Goal: Communication & Community: Answer question/provide support

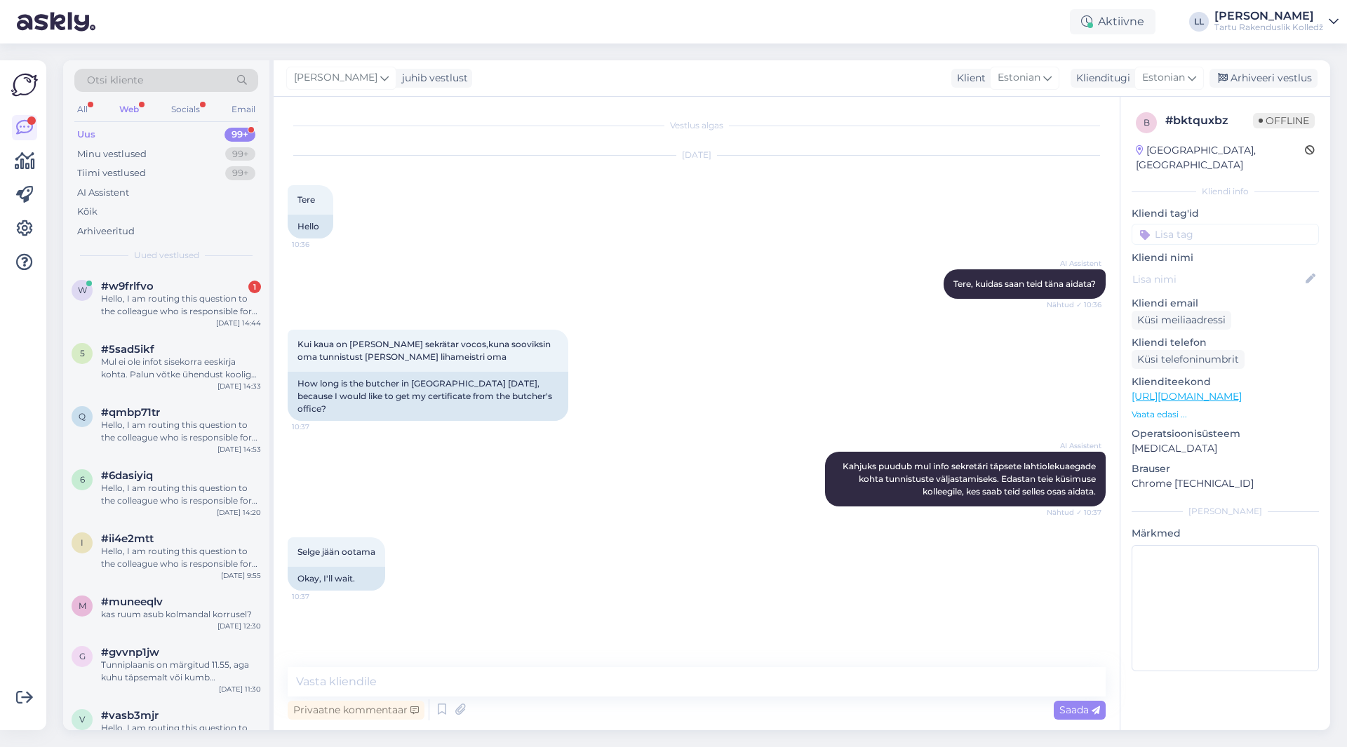
click at [485, 676] on textarea at bounding box center [697, 681] width 818 height 29
click at [488, 676] on textarea at bounding box center [697, 681] width 818 height 29
type textarea "Tere! Palun leppige kokku [EMAIL_ADDRESS][DOMAIN_NAME]. Tavaliselt on kantselei…"
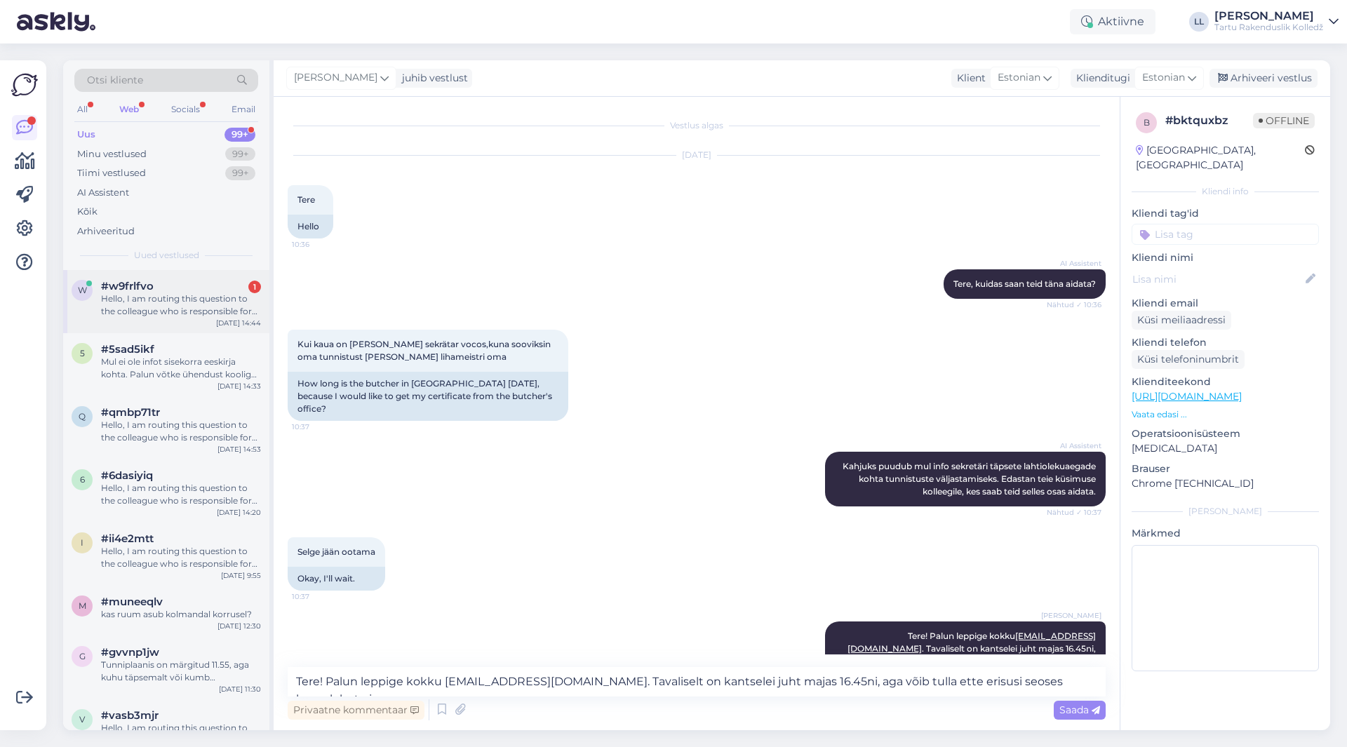
click at [164, 309] on div "Hello, I am routing this question to the colleague who is responsible for this …" at bounding box center [181, 305] width 160 height 25
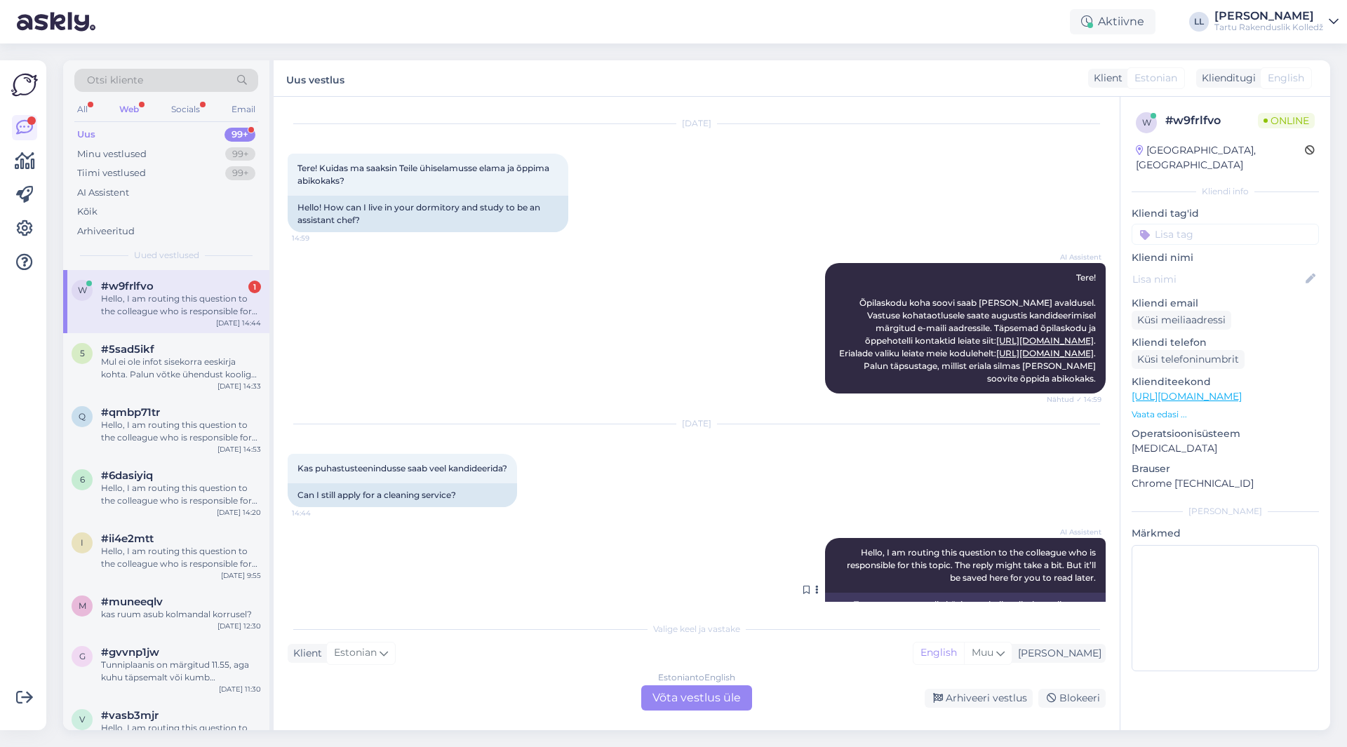
scroll to position [87, 0]
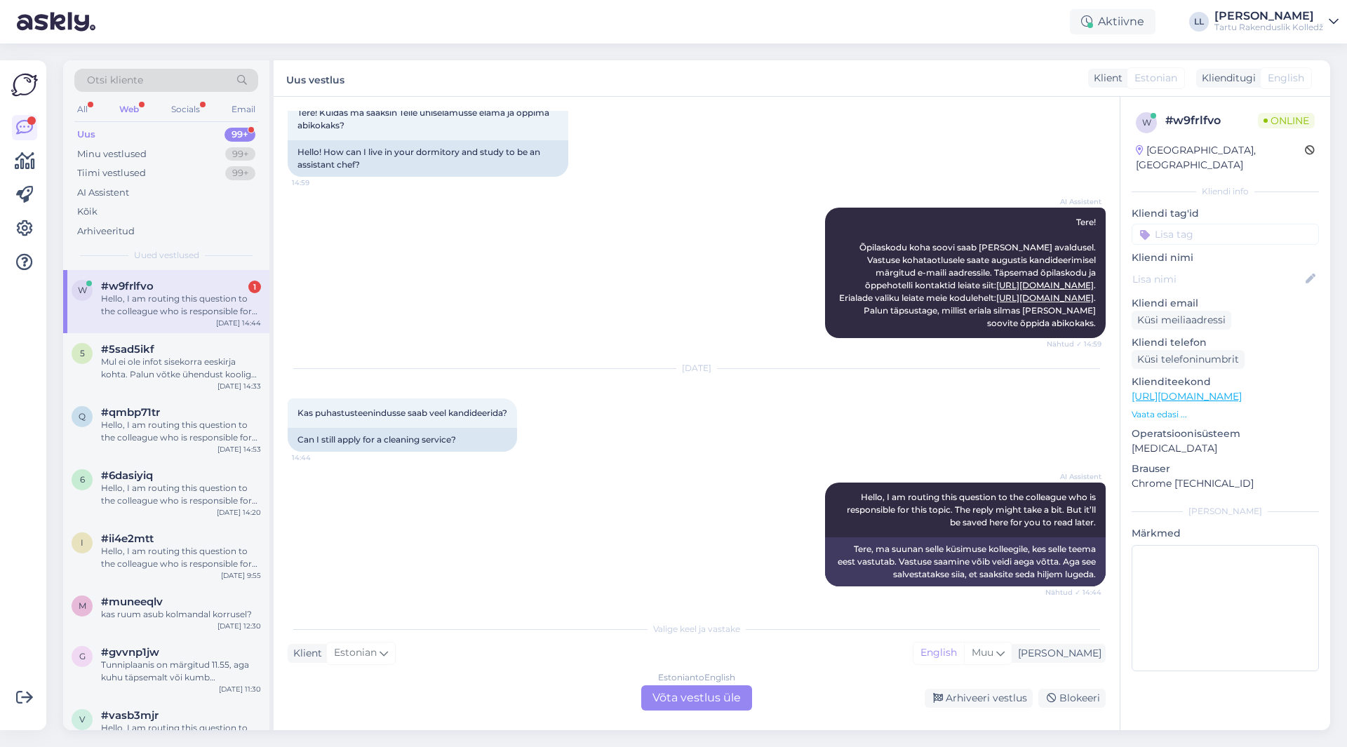
click at [707, 696] on div "Estonian to English Võta vestlus üle" at bounding box center [696, 698] width 111 height 25
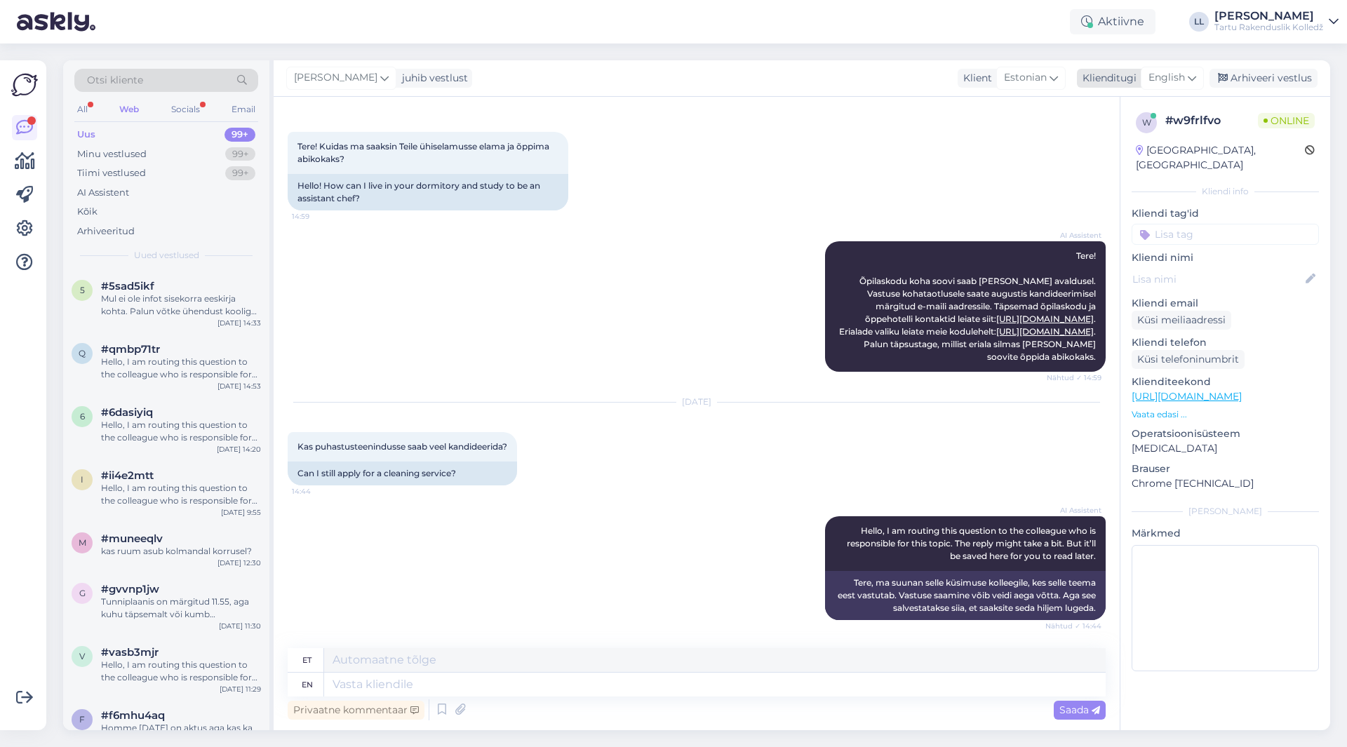
click at [1187, 81] on div "English" at bounding box center [1172, 78] width 63 height 22
click at [1111, 161] on link "Estonian" at bounding box center [1141, 163] width 154 height 22
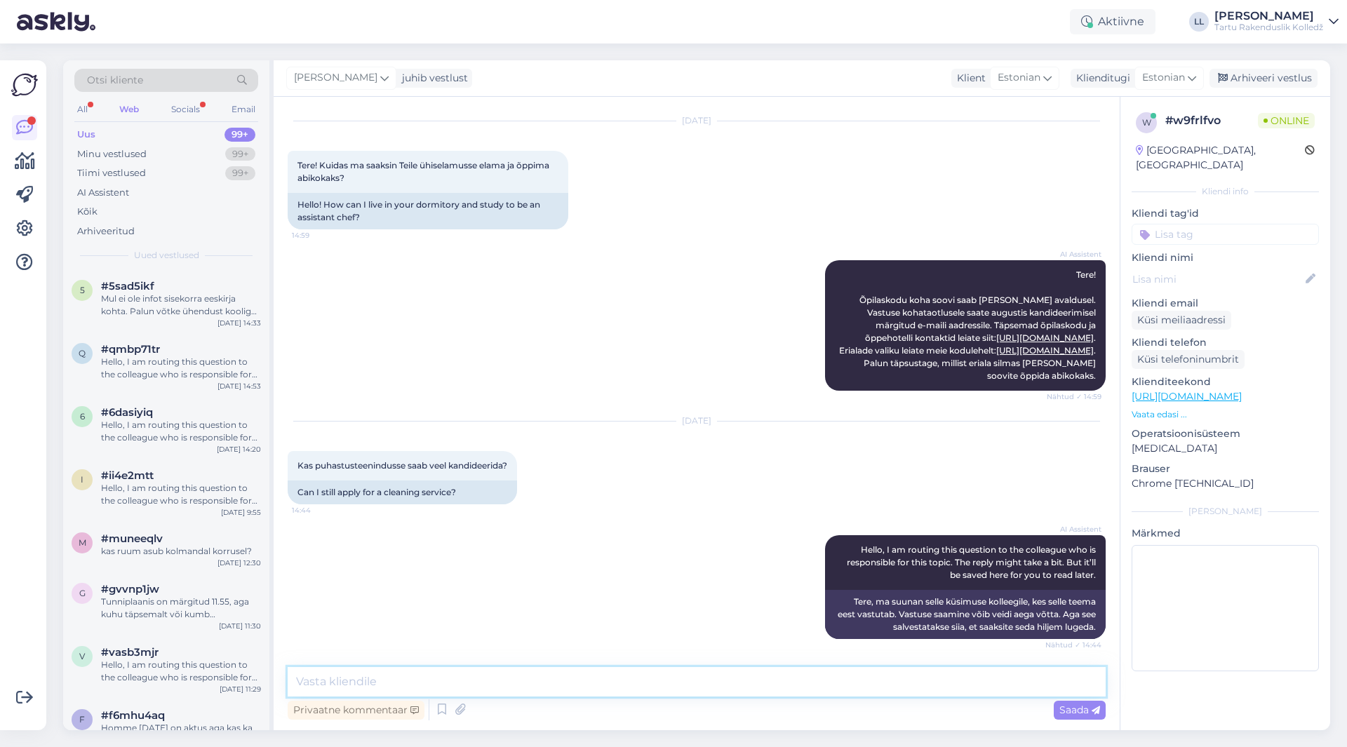
click at [370, 686] on textarea at bounding box center [697, 681] width 818 height 29
paste textarea "[URL][DOMAIN_NAME]"
type textarea "Tere! Hetkel on kandideerimiseks avatud [PERSON_NAME] need erialad: [URL][DOMAI…"
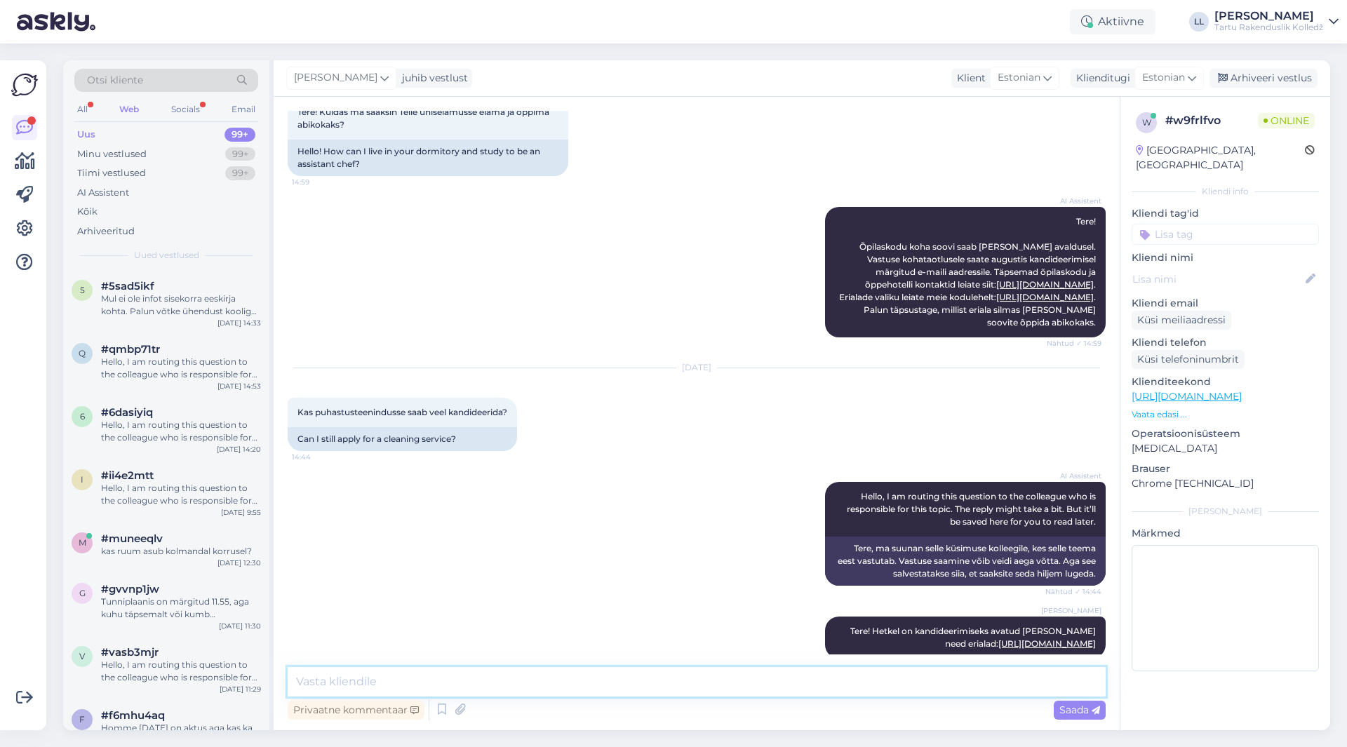
scroll to position [86, 0]
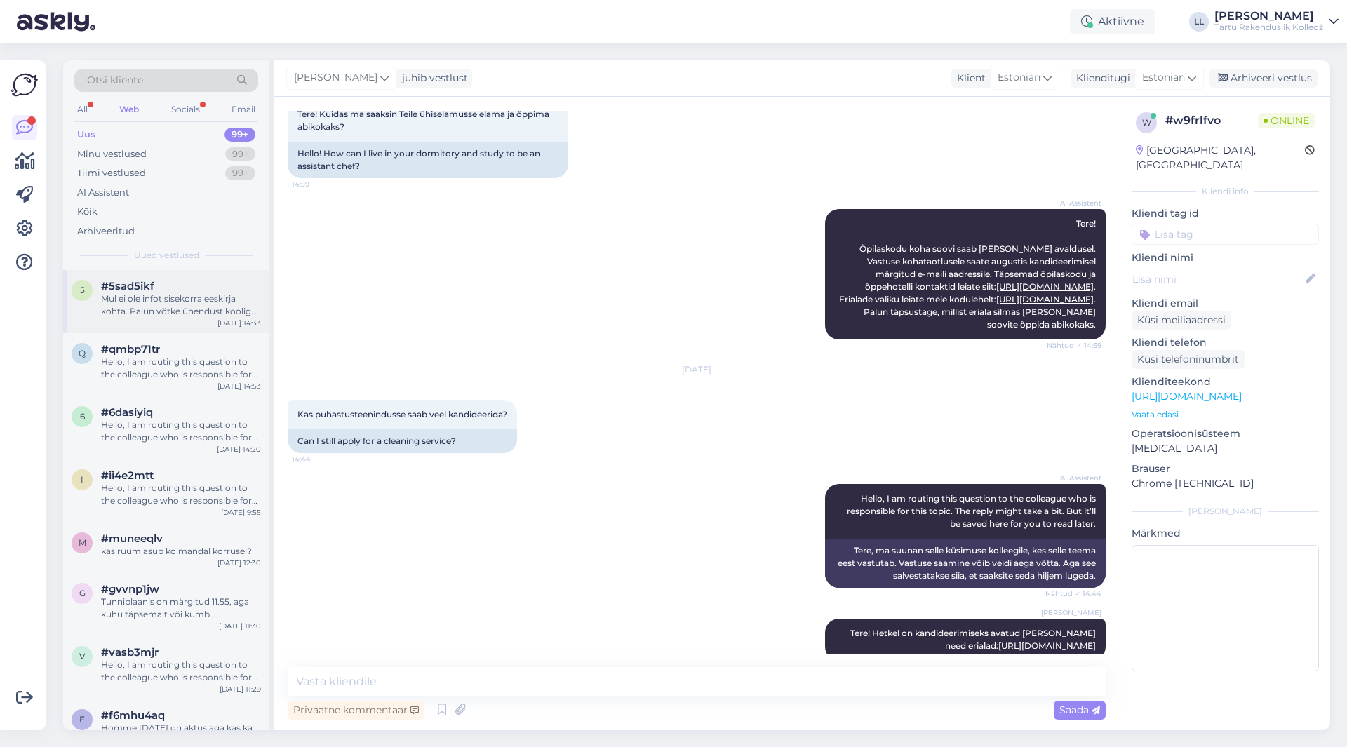
click at [171, 313] on div "Mul ei ole infot sisekorra eeskirja kohta. Palun võtke ühendust kooliga otse, e…" at bounding box center [181, 305] width 160 height 25
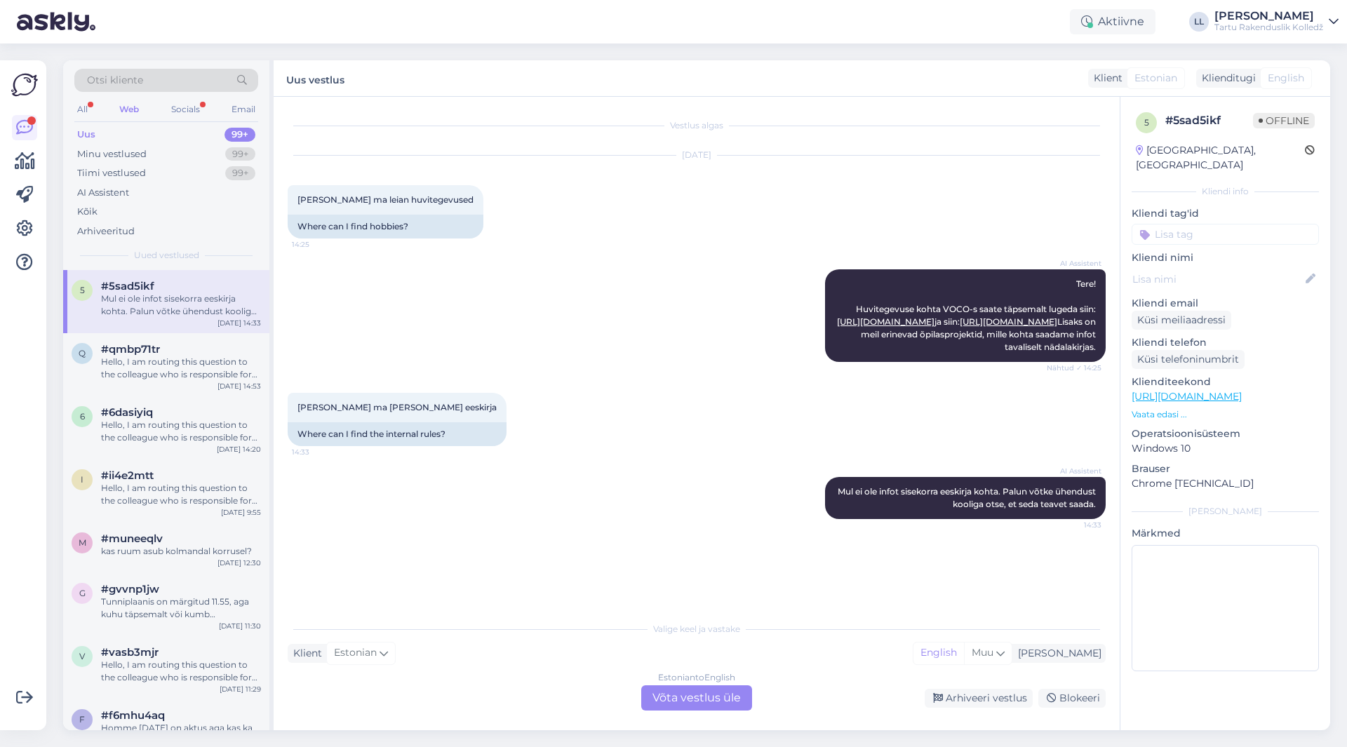
scroll to position [0, 0]
click at [688, 702] on div "Estonian to English Võta vestlus üle" at bounding box center [696, 698] width 111 height 25
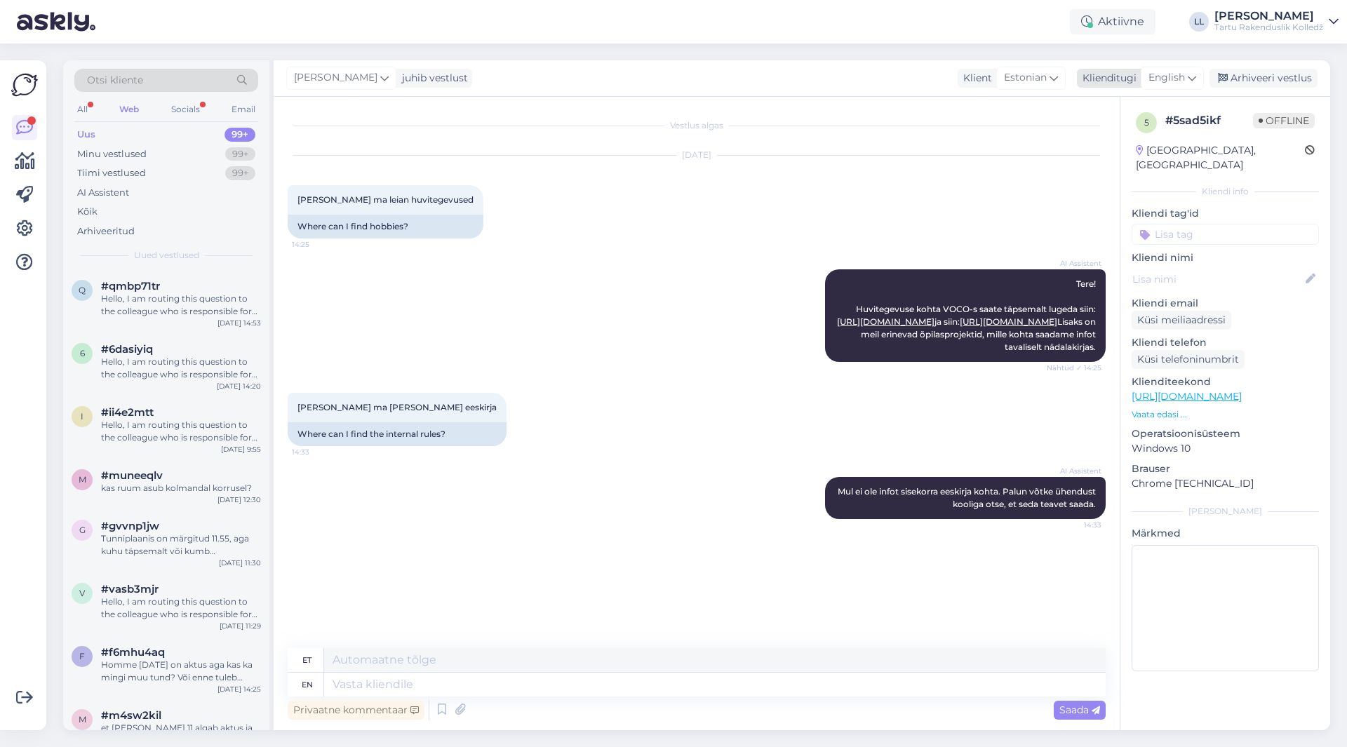
click at [1194, 83] on icon at bounding box center [1192, 77] width 8 height 15
click at [1126, 161] on link "Estonian" at bounding box center [1141, 163] width 154 height 22
click at [406, 690] on textarea at bounding box center [697, 681] width 818 height 29
paste textarea "[URL][DOMAIN_NAME]"
type textarea "Tere! Kõik dokumendid on leitavad siit: [URL][DOMAIN_NAME] Sisekorra eeskijad a…"
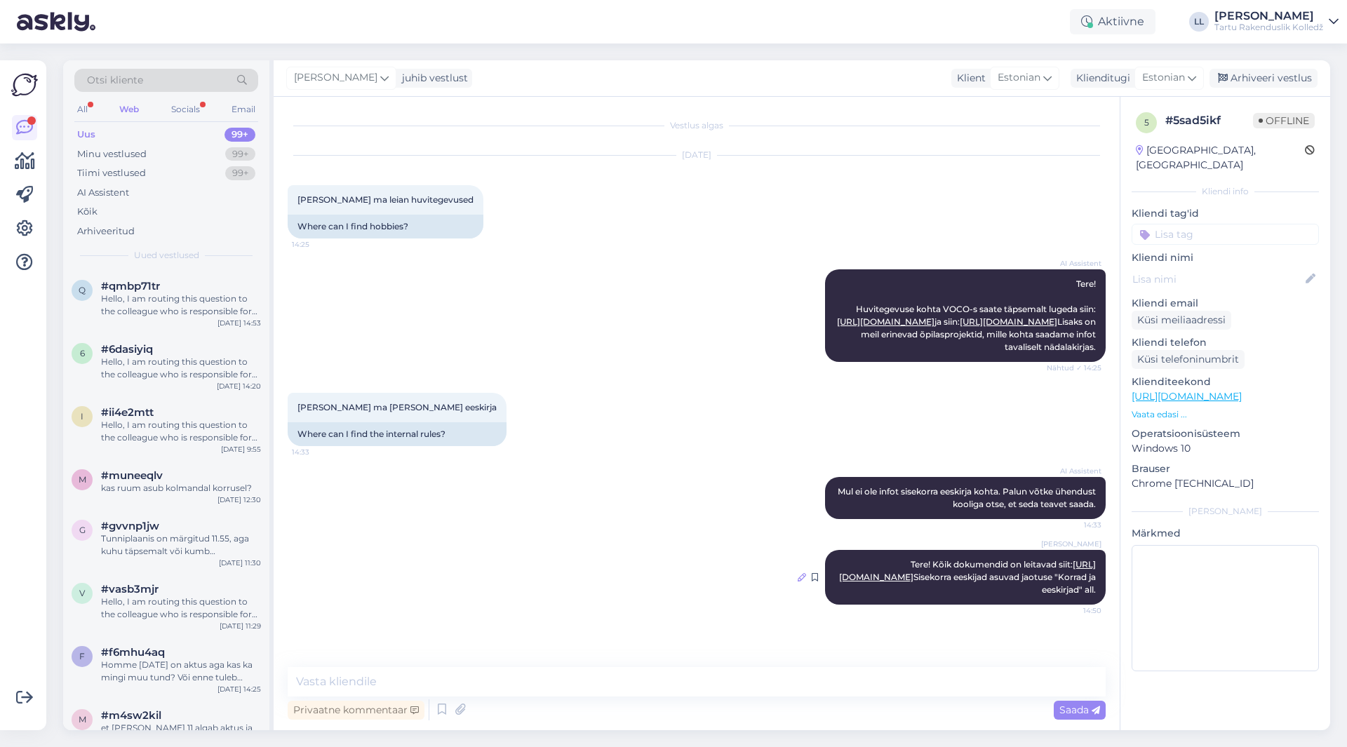
click at [802, 582] on icon at bounding box center [802, 577] width 8 height 8
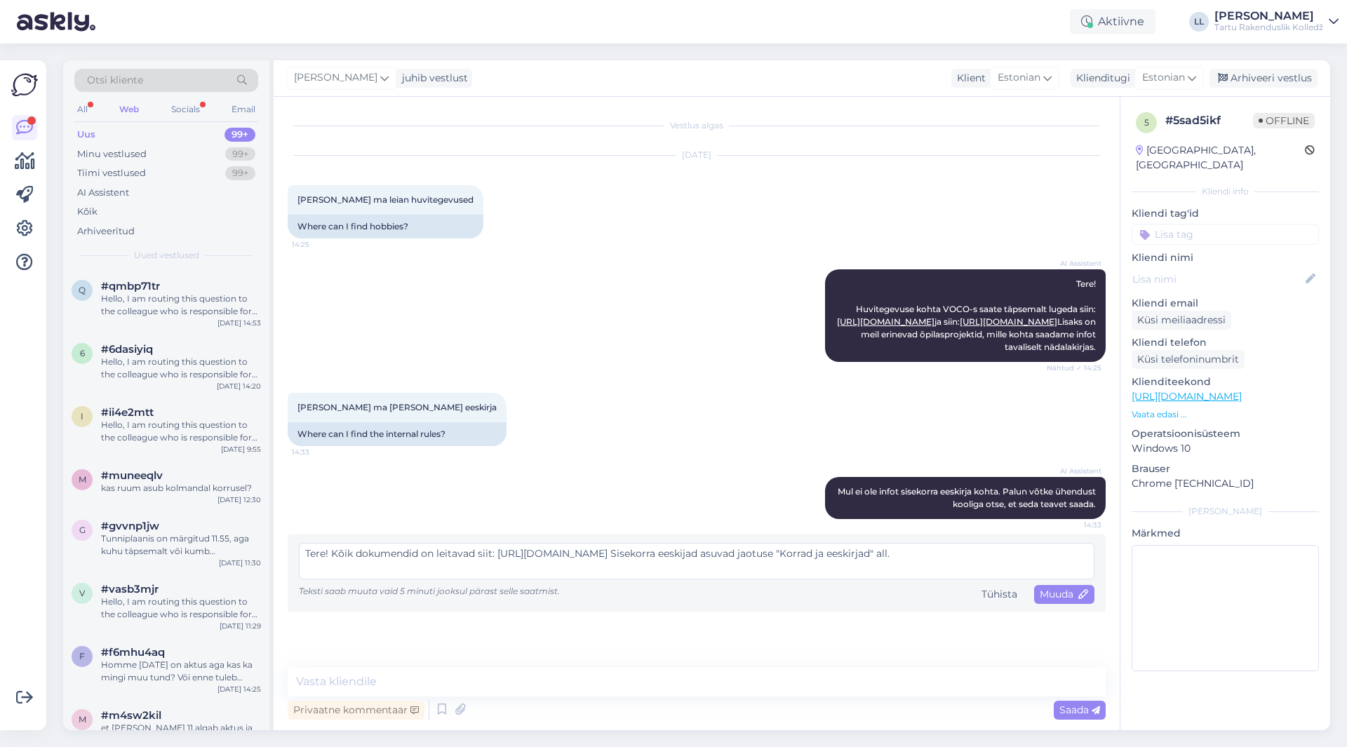
click at [751, 567] on textarea "Tere! Kõik dokumendid on leitavad siit: [URL][DOMAIN_NAME] Sisekorra eeskijad a…" at bounding box center [697, 561] width 796 height 36
type textarea "Tere! Kõik dokumendid on leitavad siit: [URL][DOMAIN_NAME] Sisekorra eeskirjad …"
click at [1068, 601] on span "Muuda" at bounding box center [1064, 594] width 49 height 13
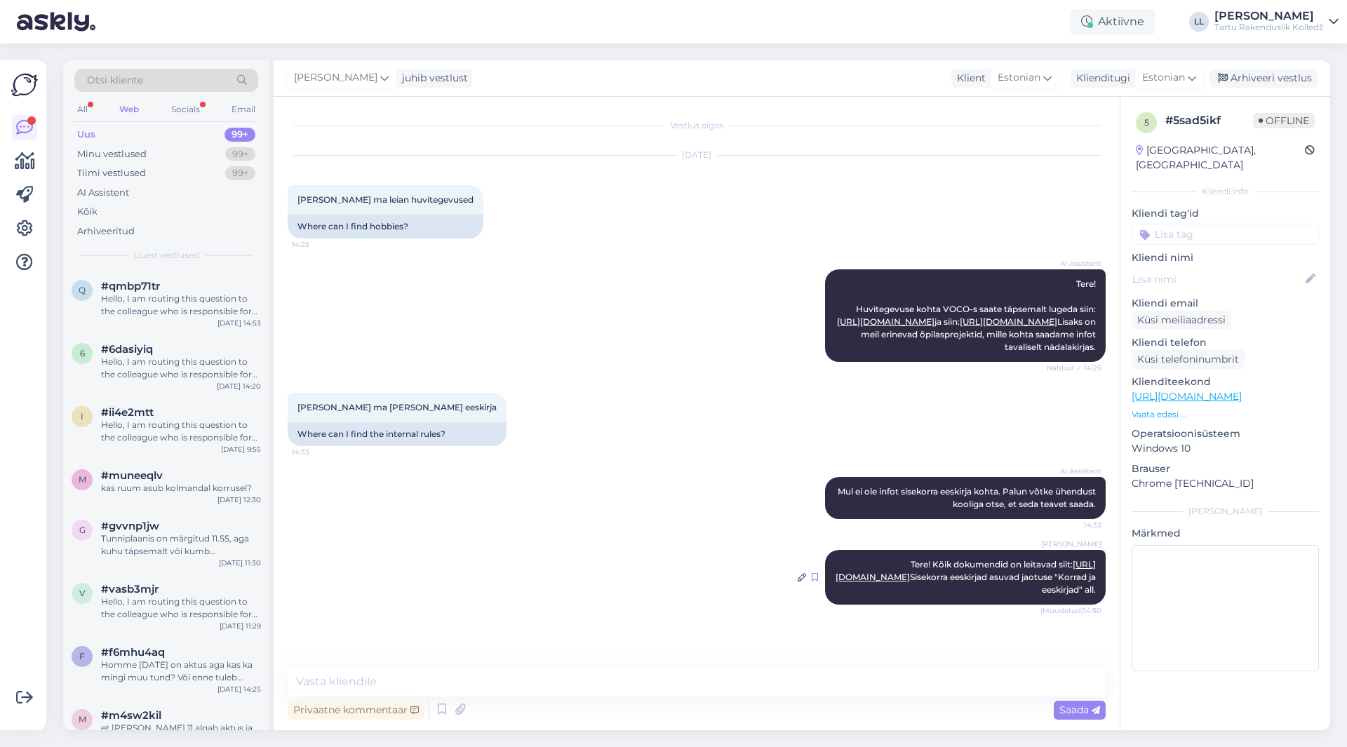
click at [815, 582] on icon at bounding box center [815, 577] width 6 height 8
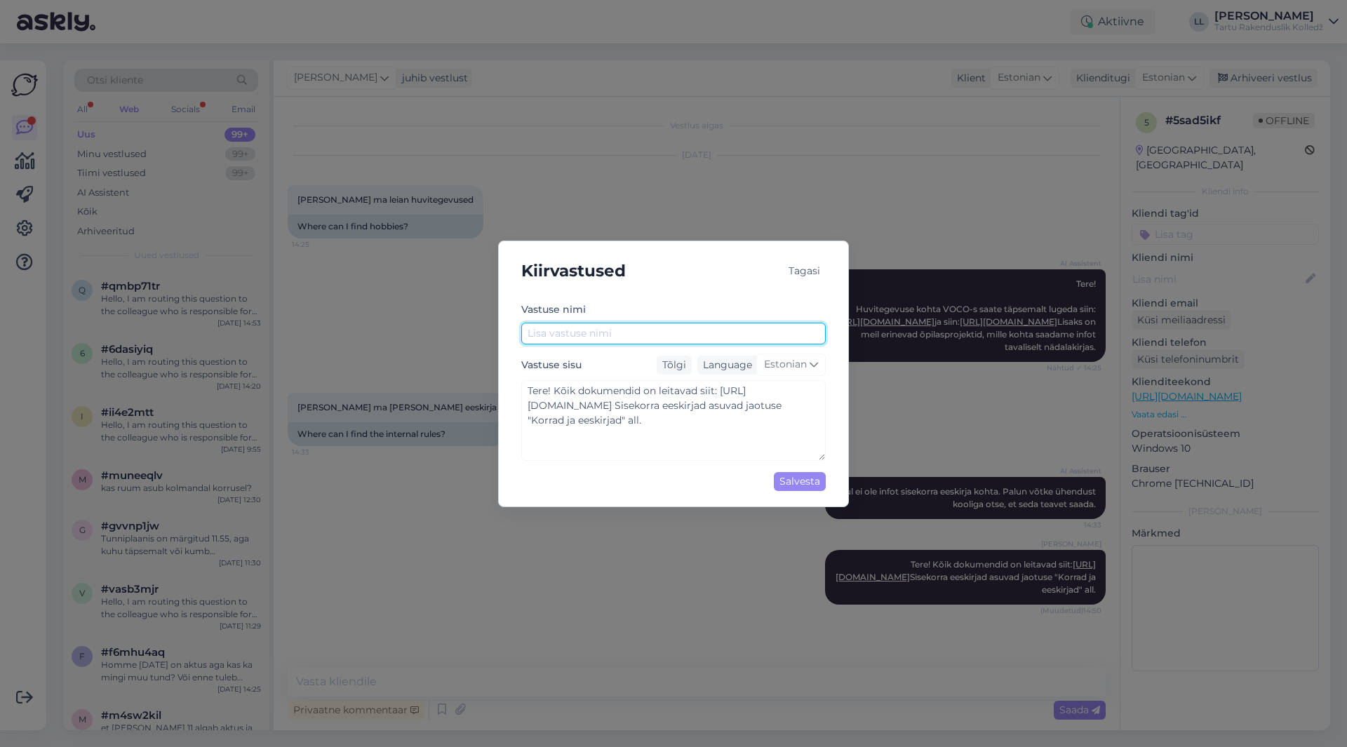
click at [600, 333] on input "text" at bounding box center [673, 334] width 305 height 22
type input "Dokumedid, korrad, eeskirjad, avaldused"
click at [788, 481] on div "Salvesta" at bounding box center [800, 481] width 52 height 19
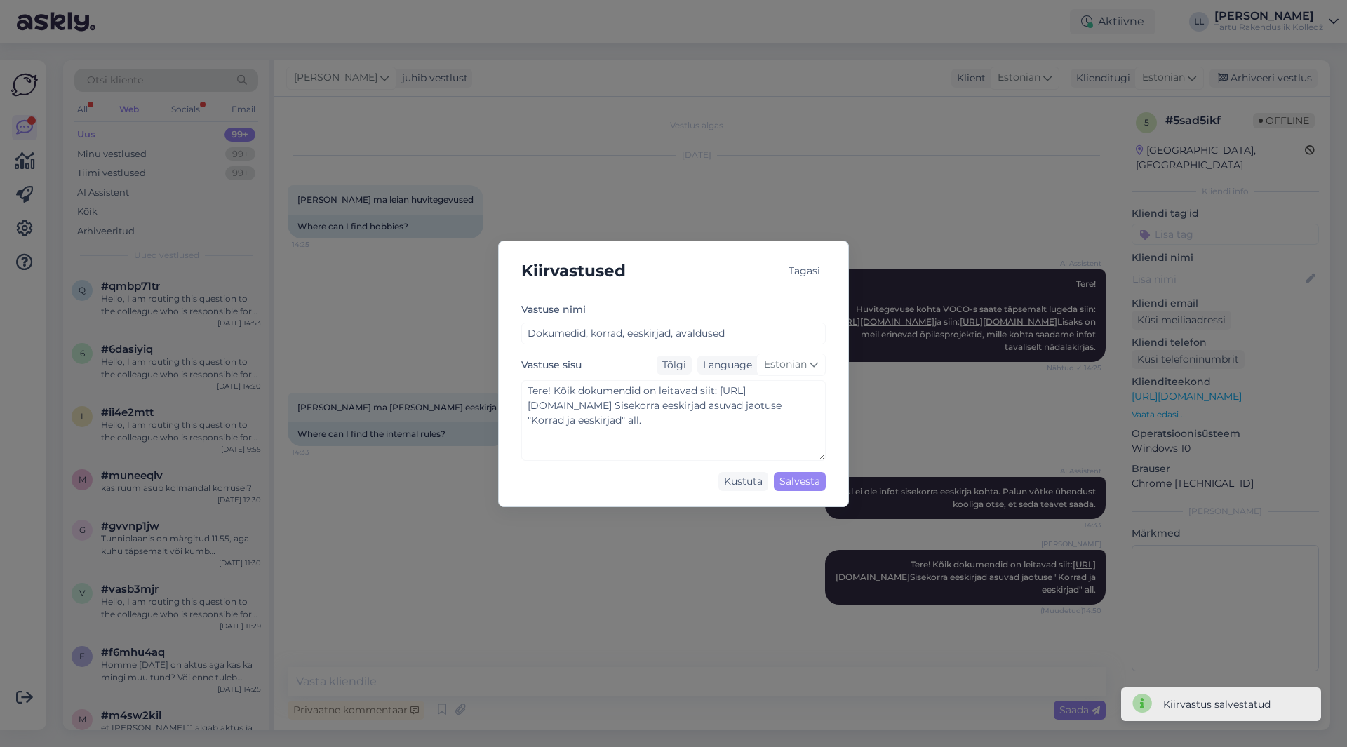
click at [792, 270] on div "Tagasi" at bounding box center [804, 271] width 43 height 19
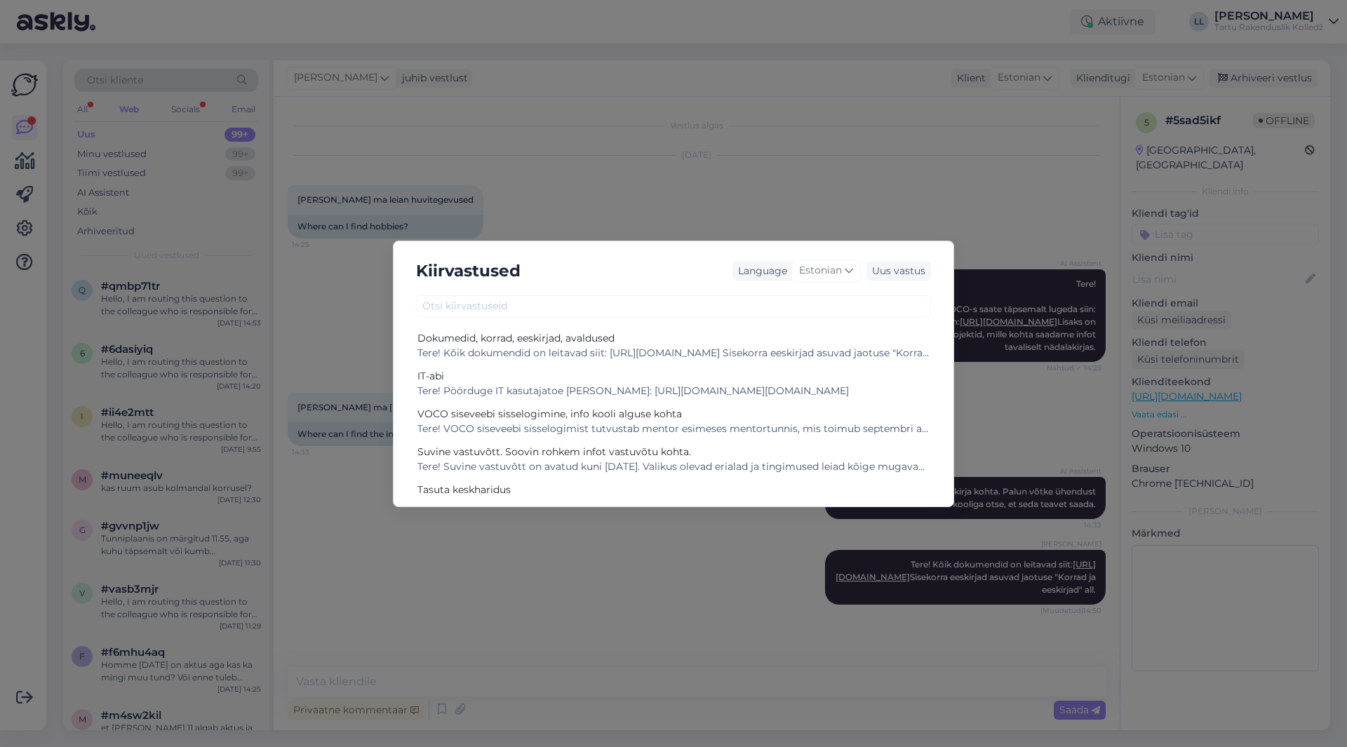
click at [690, 572] on div "Kiirvastused Language Estonian Uus vastus Dokumedid, korrad, eeskirjad, avaldus…" at bounding box center [673, 373] width 1347 height 747
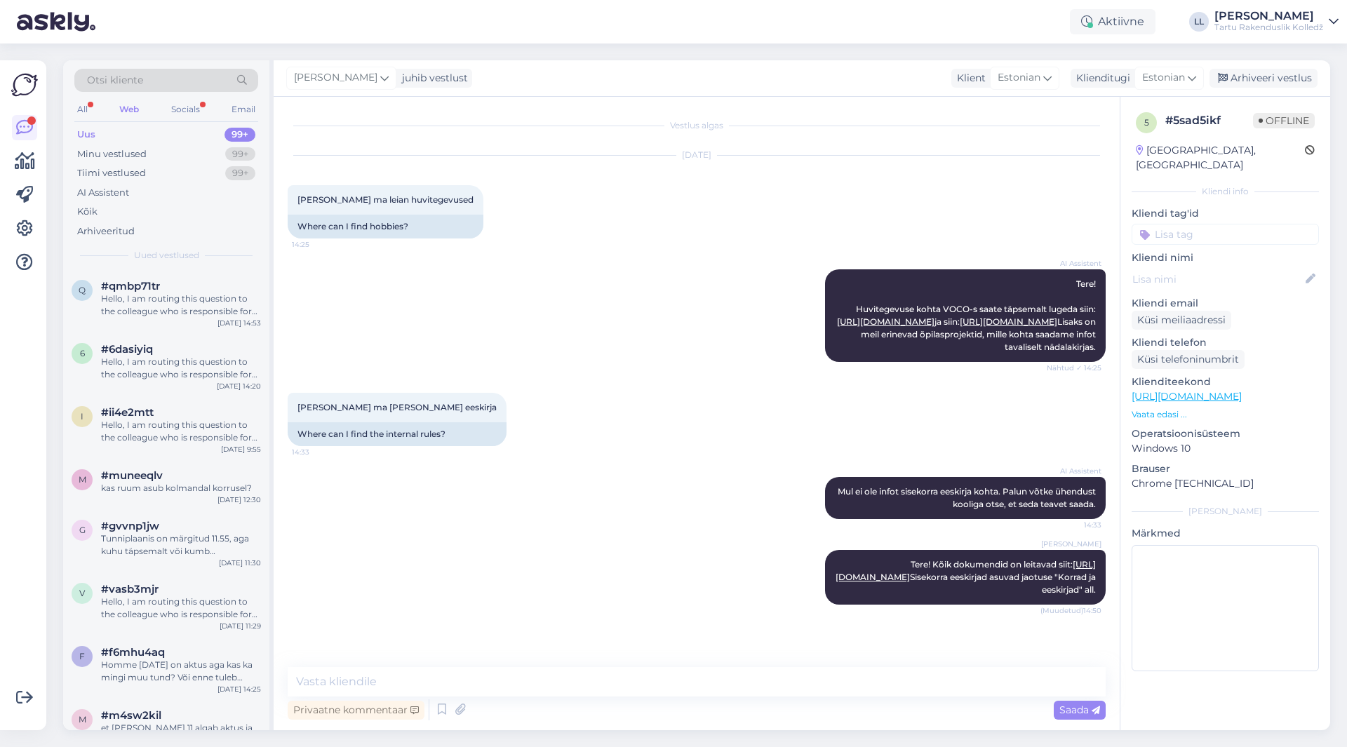
click at [135, 109] on div "Web" at bounding box center [128, 109] width 25 height 18
click at [142, 290] on span "#qmbp71tr" at bounding box center [130, 286] width 59 height 13
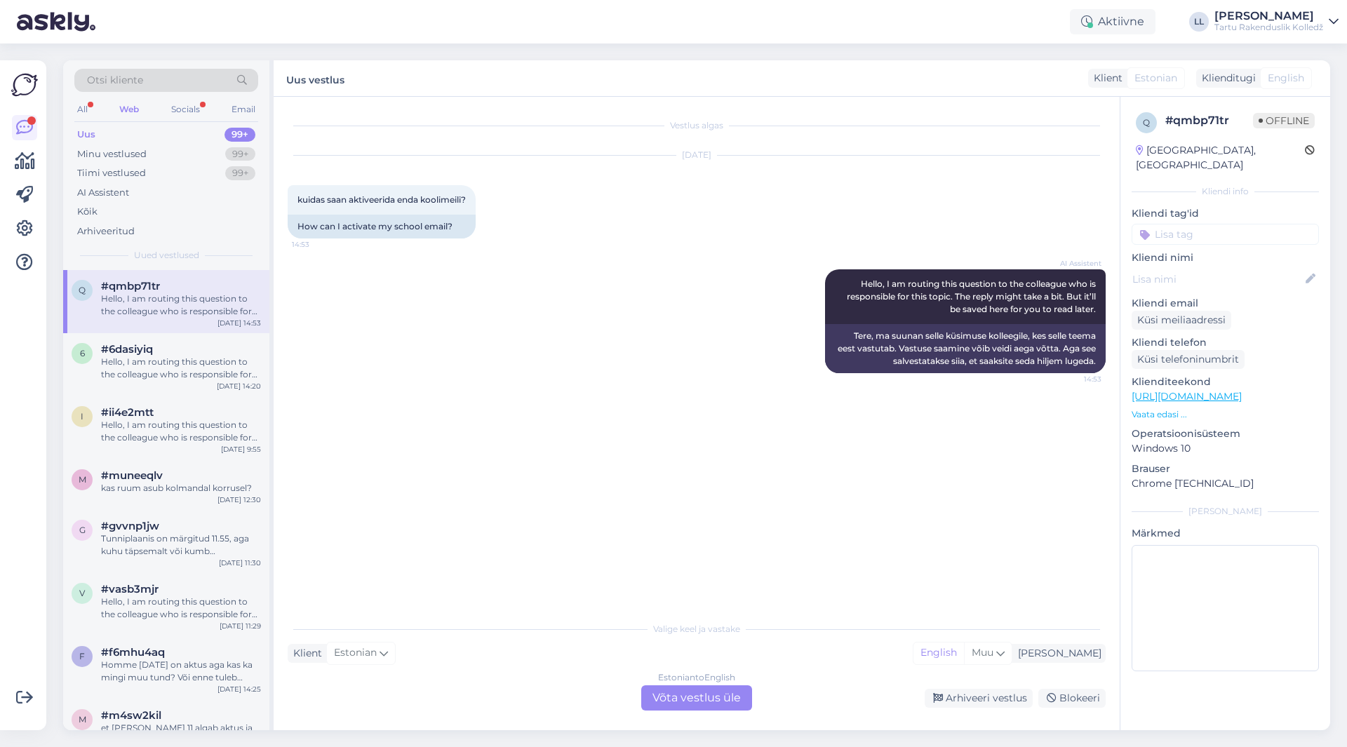
click at [702, 705] on div "Estonian to English Võta vestlus üle" at bounding box center [696, 698] width 111 height 25
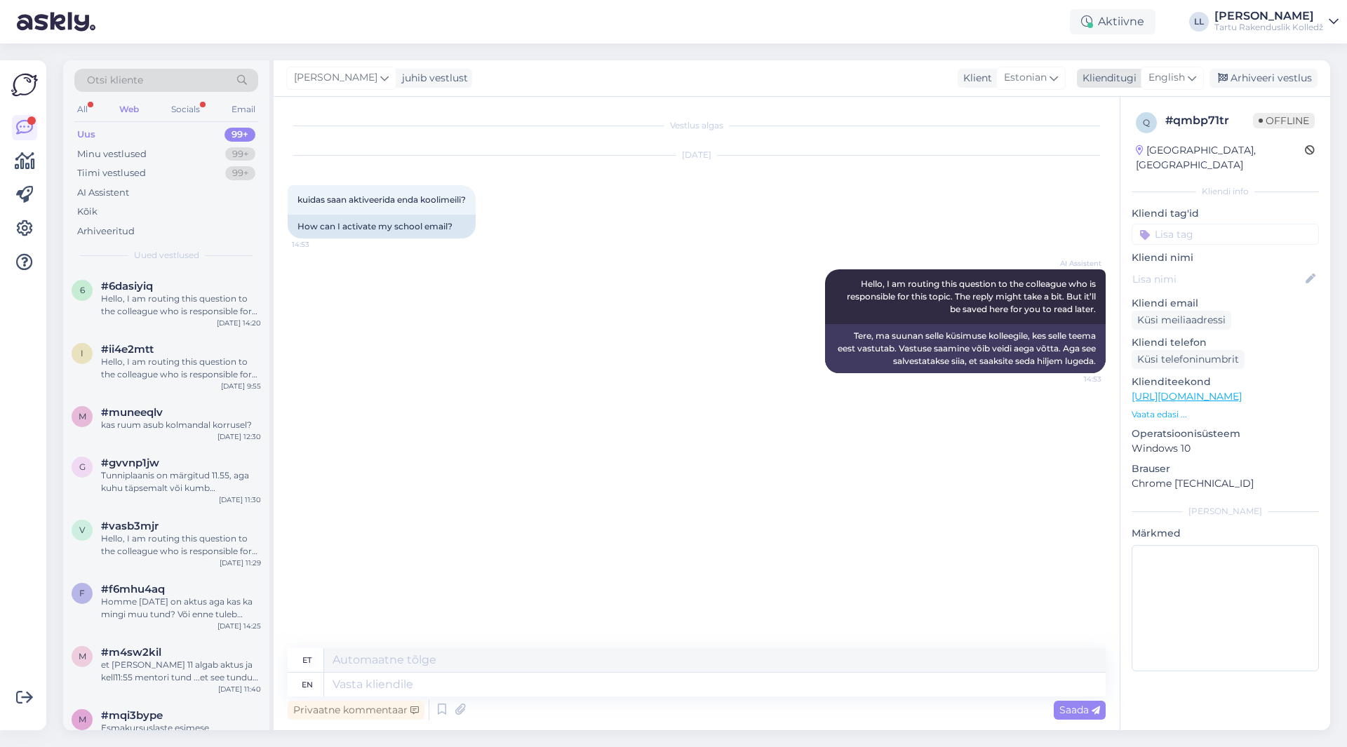
click at [1177, 79] on span "English" at bounding box center [1167, 77] width 36 height 15
click at [1135, 163] on link "Estonian" at bounding box center [1141, 163] width 154 height 22
click at [406, 674] on textarea at bounding box center [697, 681] width 818 height 29
paste textarea "[EMAIL_ADDRESS][DOMAIN_NAME]"
type textarea "Tere! Selles küsimuses on abiks IT-teenistus: [EMAIL_ADDRESS][DOMAIN_NAME]"
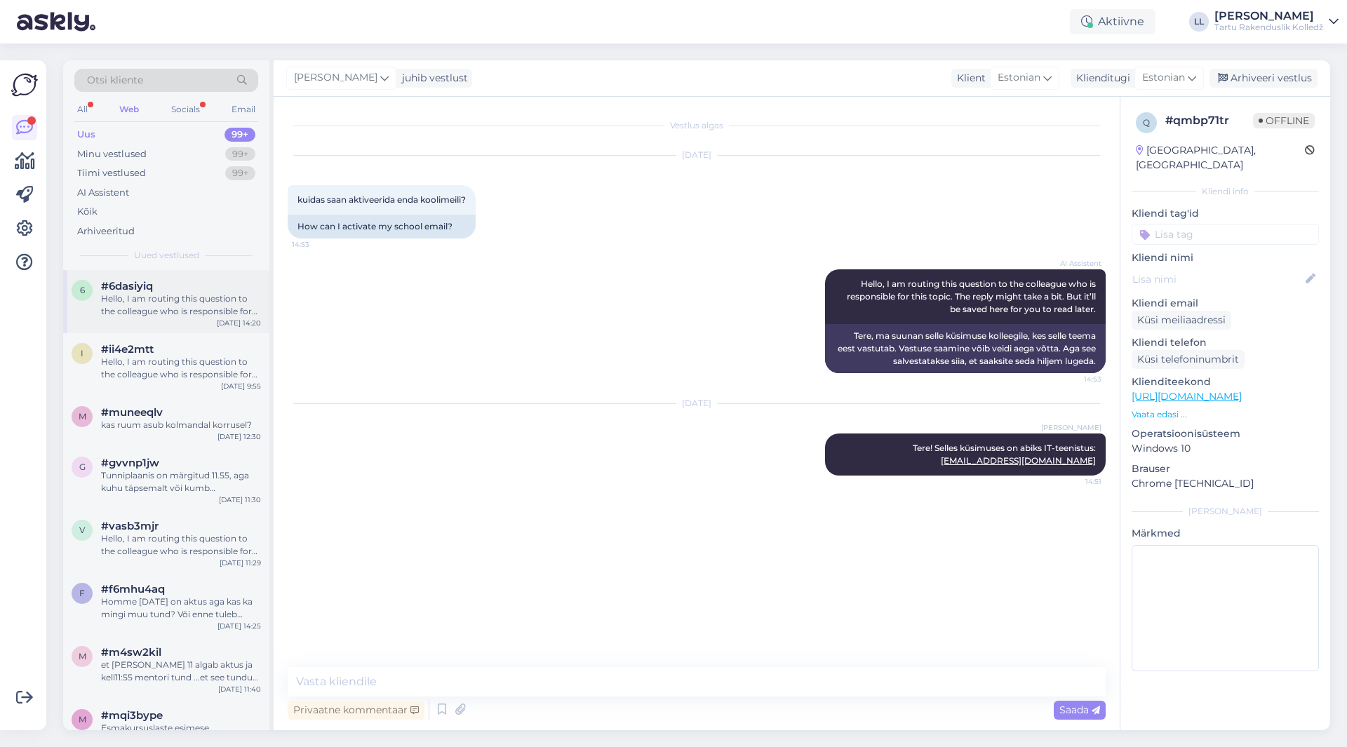
click at [127, 293] on div "Hello, I am routing this question to the colleague who is responsible for this …" at bounding box center [181, 305] width 160 height 25
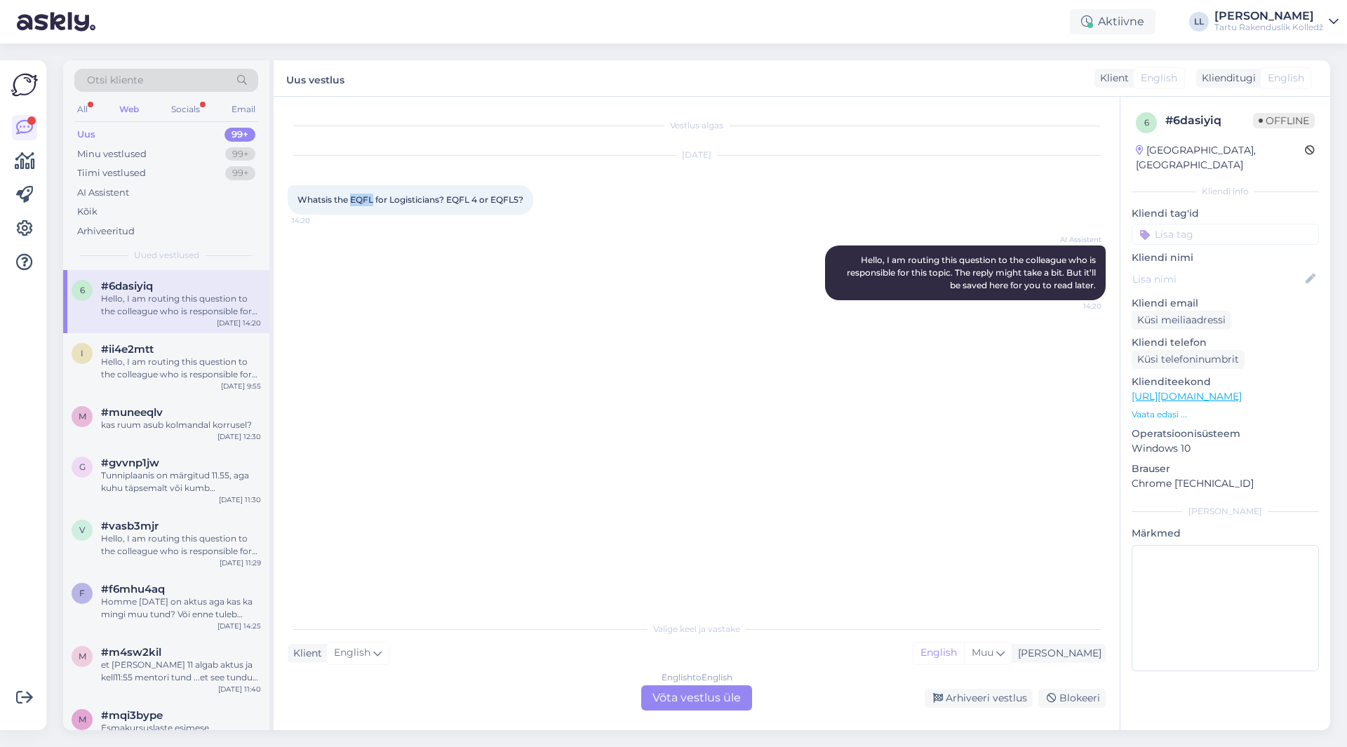
drag, startPoint x: 352, startPoint y: 198, endPoint x: 373, endPoint y: 200, distance: 21.2
click at [373, 200] on span "Whatsis the EQFL for Logisticians? EQFL 4 or EQFL5?" at bounding box center [411, 199] width 226 height 11
copy span "EQFL"
click at [374, 242] on div "AI Assistent Hello, I am routing this question to the colleague who is responsi…" at bounding box center [697, 273] width 818 height 86
click at [163, 367] on div "Hello, I am routing this question to the colleague who is responsible for this …" at bounding box center [181, 368] width 160 height 25
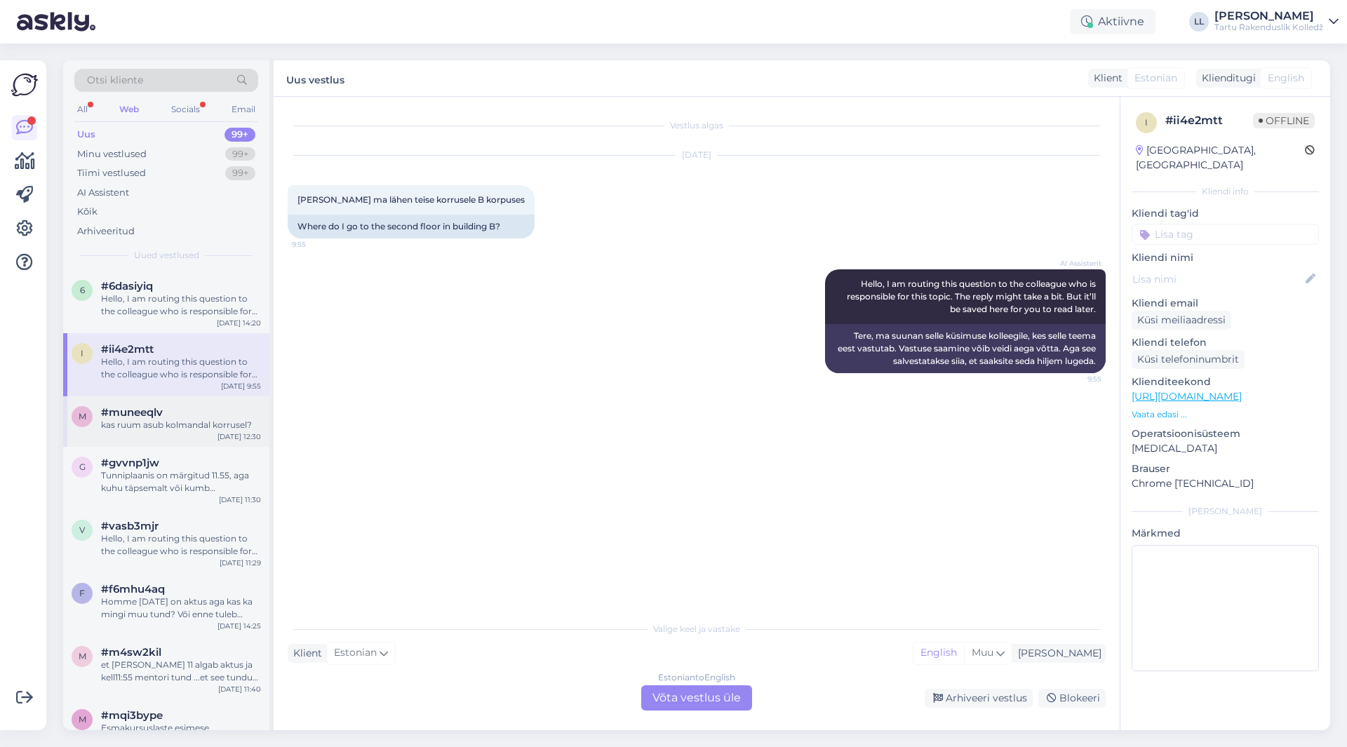
click at [168, 426] on div "kas ruum asub kolmandal korrusel?" at bounding box center [181, 425] width 160 height 13
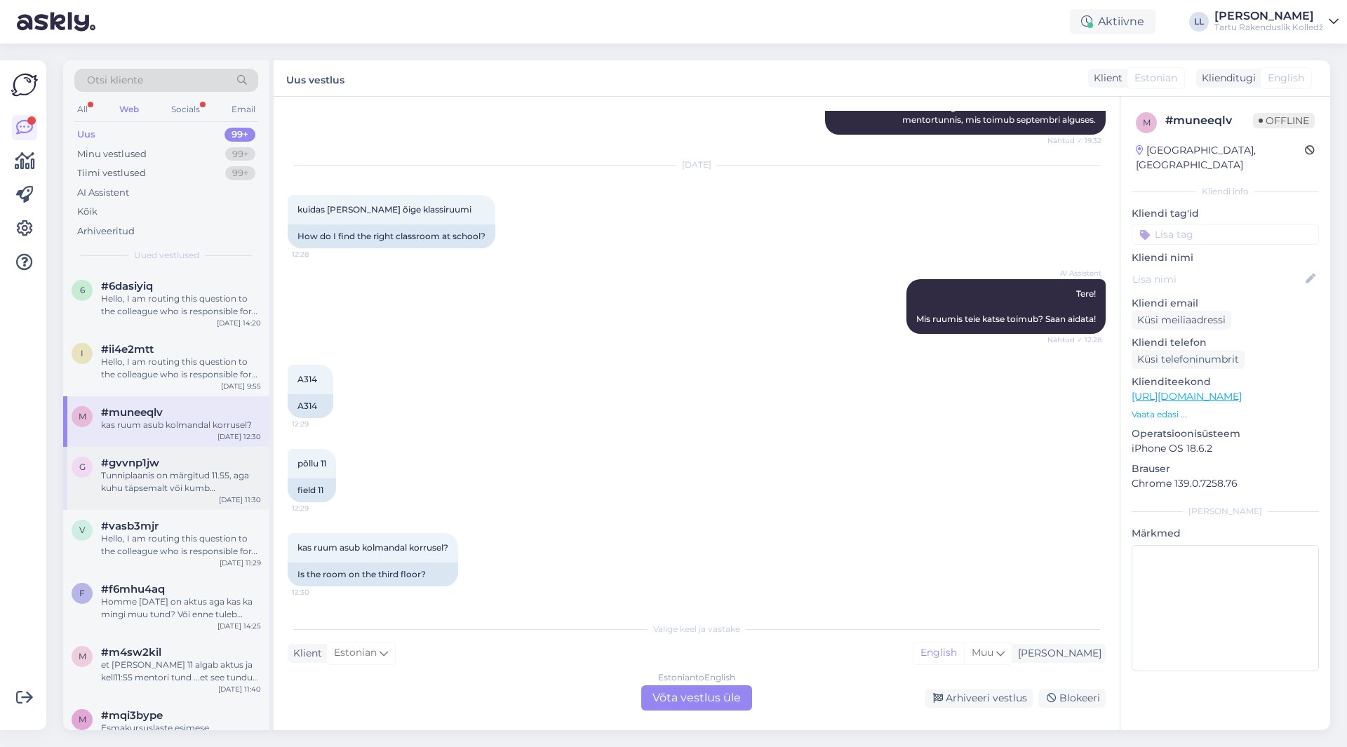
click at [156, 467] on span "#gvvnp1jw" at bounding box center [130, 463] width 58 height 13
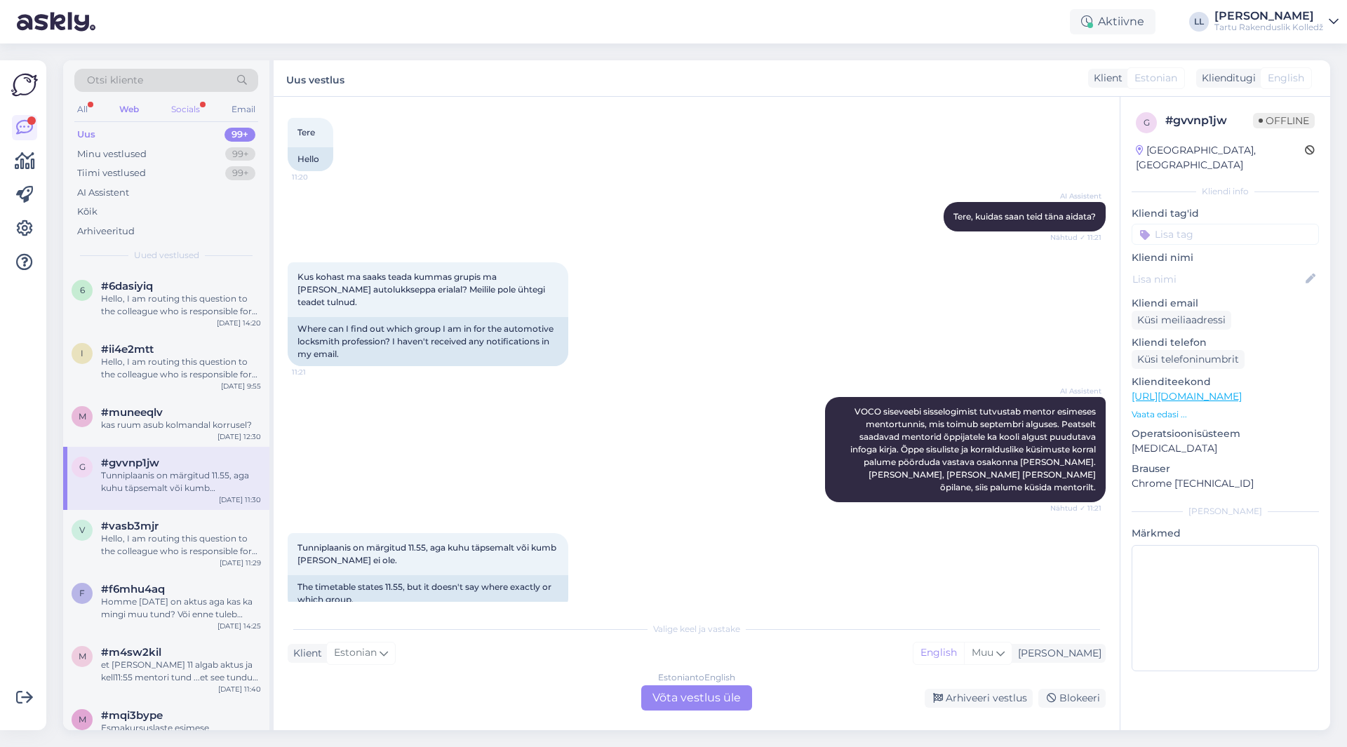
click at [187, 101] on div "Socials" at bounding box center [185, 109] width 34 height 18
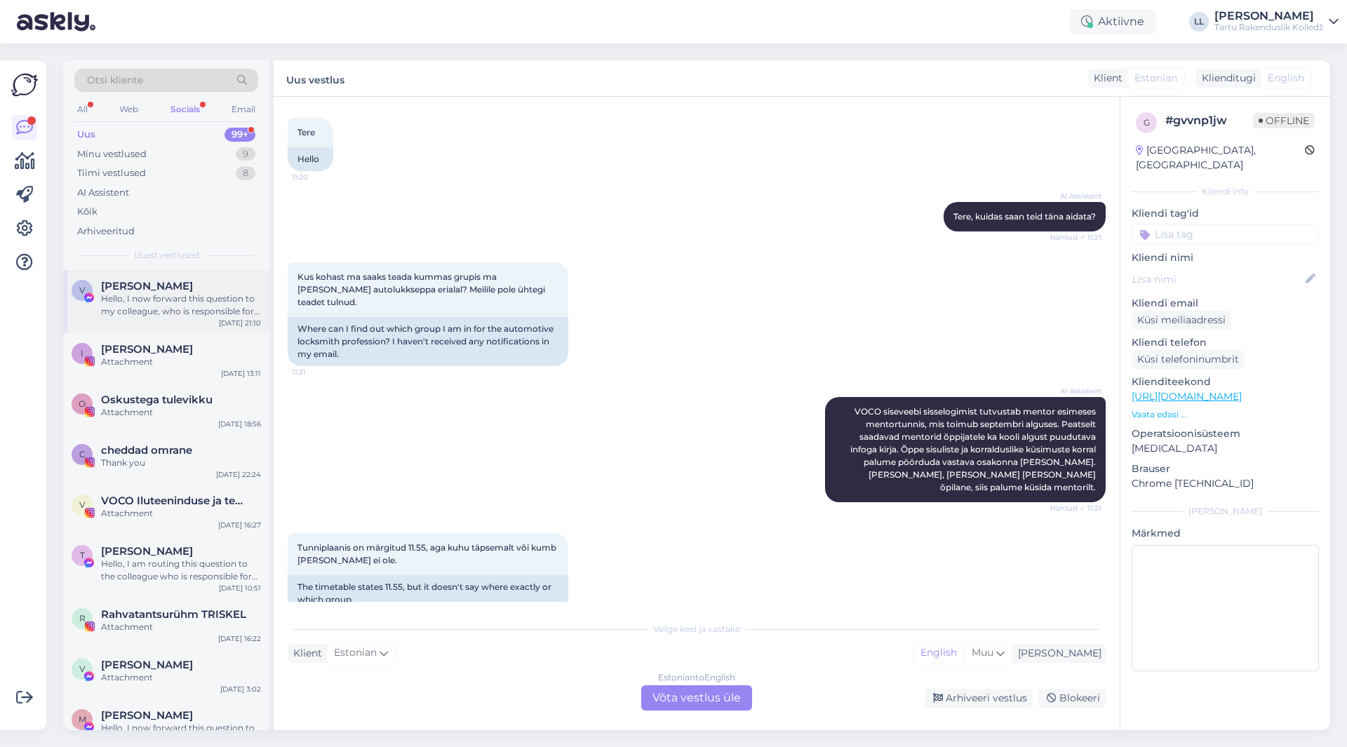
click at [224, 278] on div "V [PERSON_NAME] Hello, I now forward this question to my colleague, who is resp…" at bounding box center [166, 301] width 206 height 63
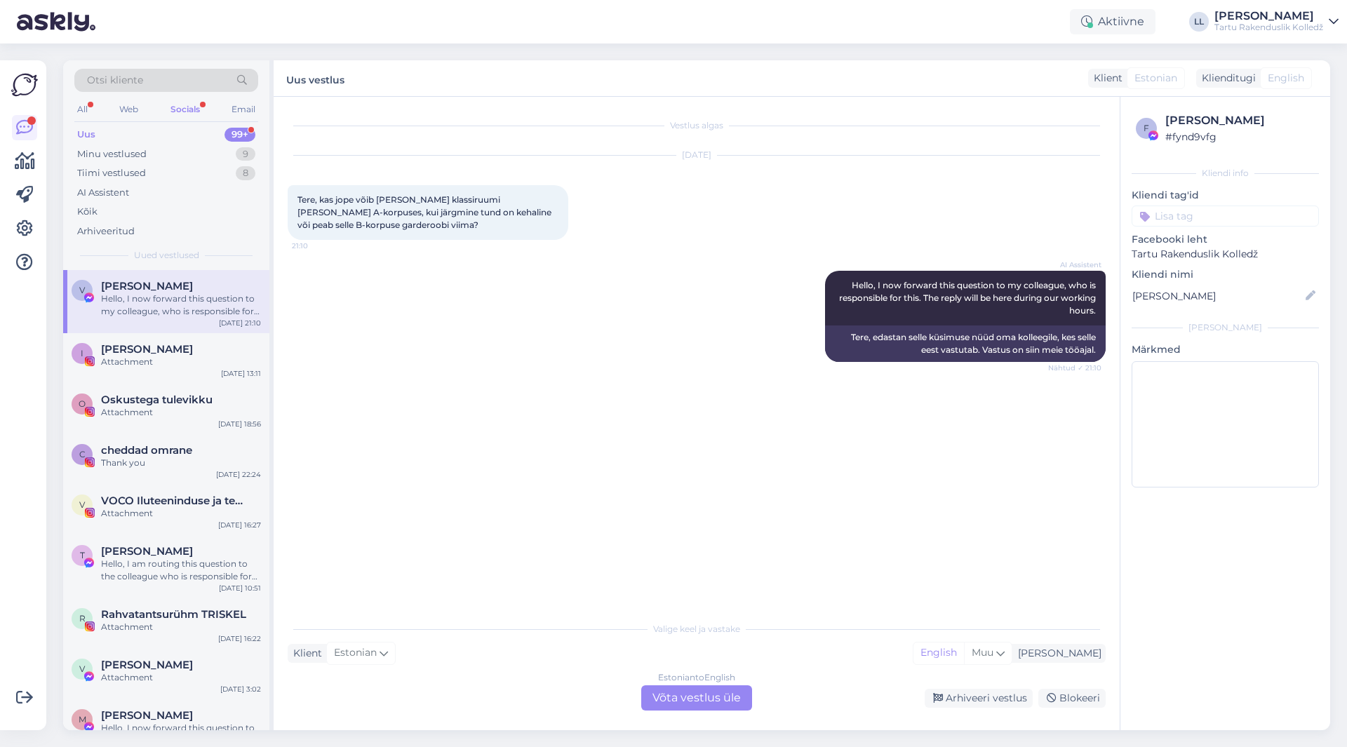
scroll to position [0, 0]
click at [147, 455] on span "cheddad omrane" at bounding box center [146, 450] width 91 height 13
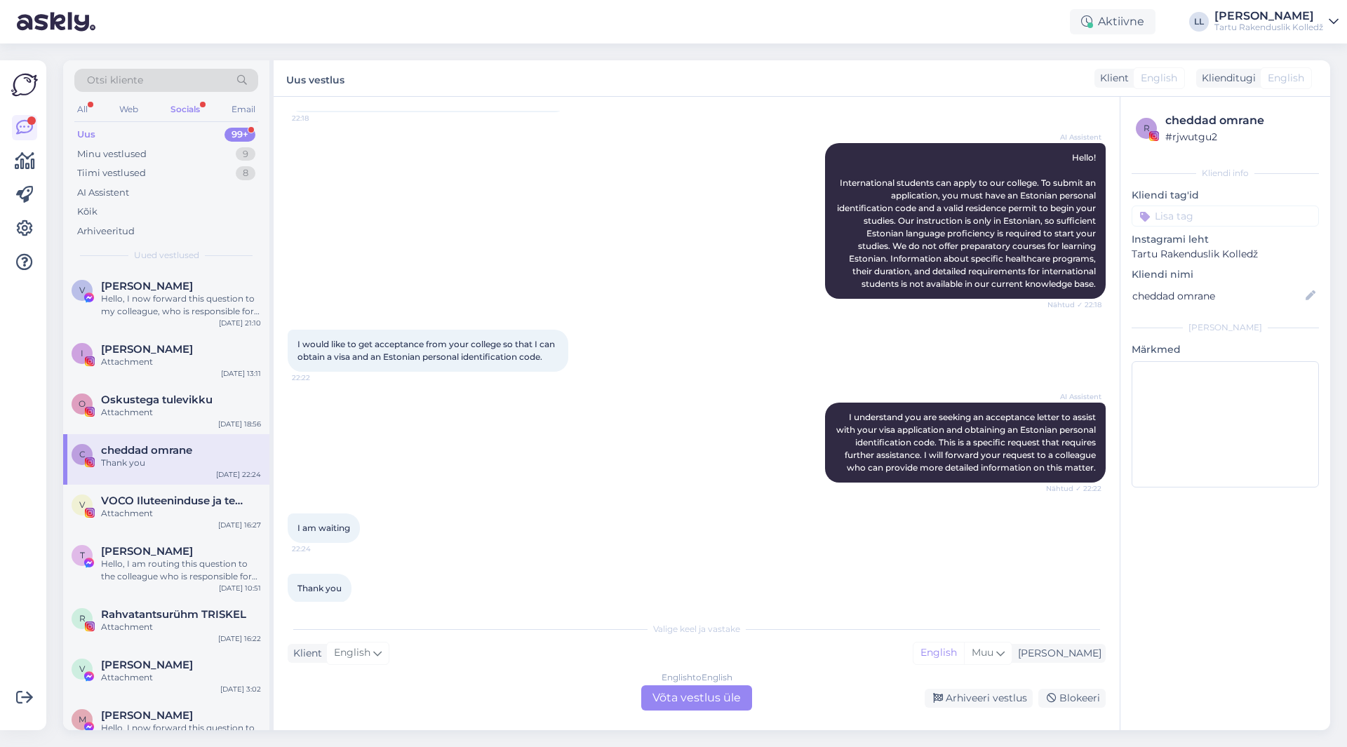
scroll to position [347, 0]
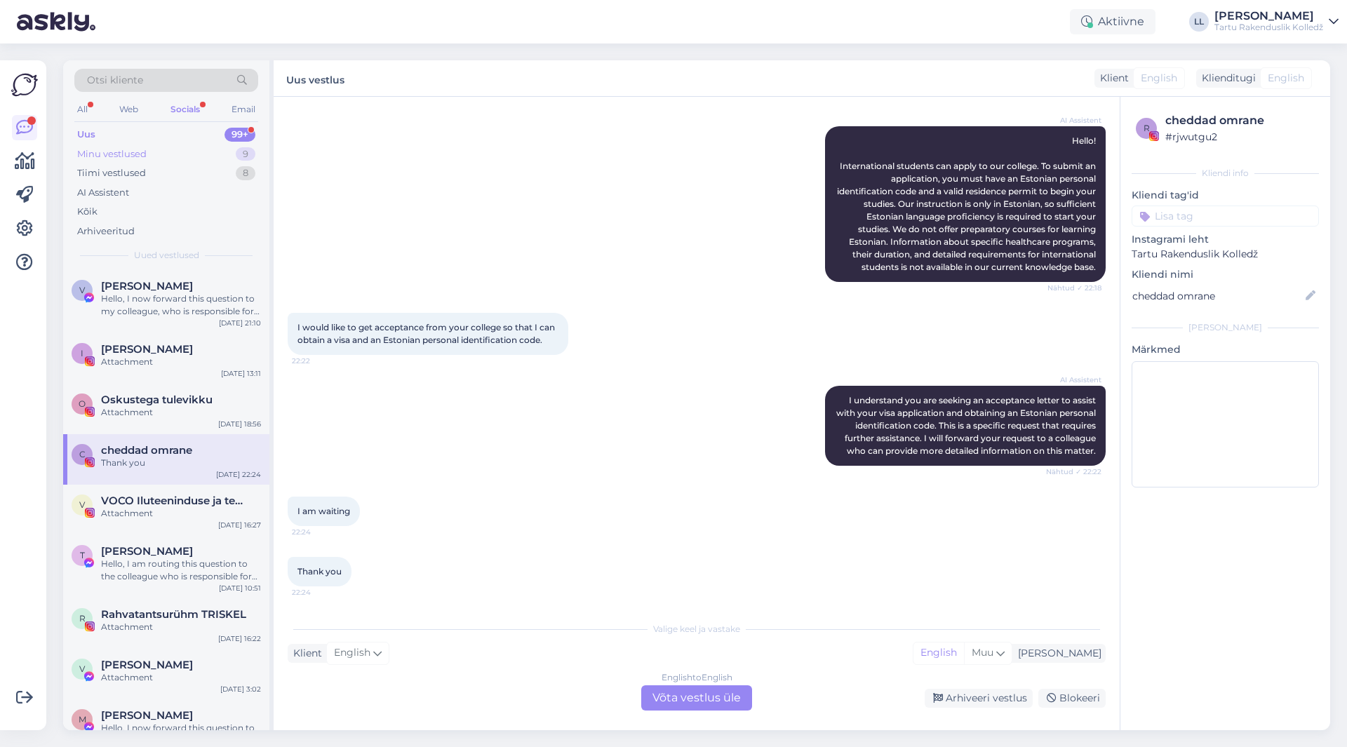
click at [142, 151] on div "Minu vestlused" at bounding box center [111, 154] width 69 height 14
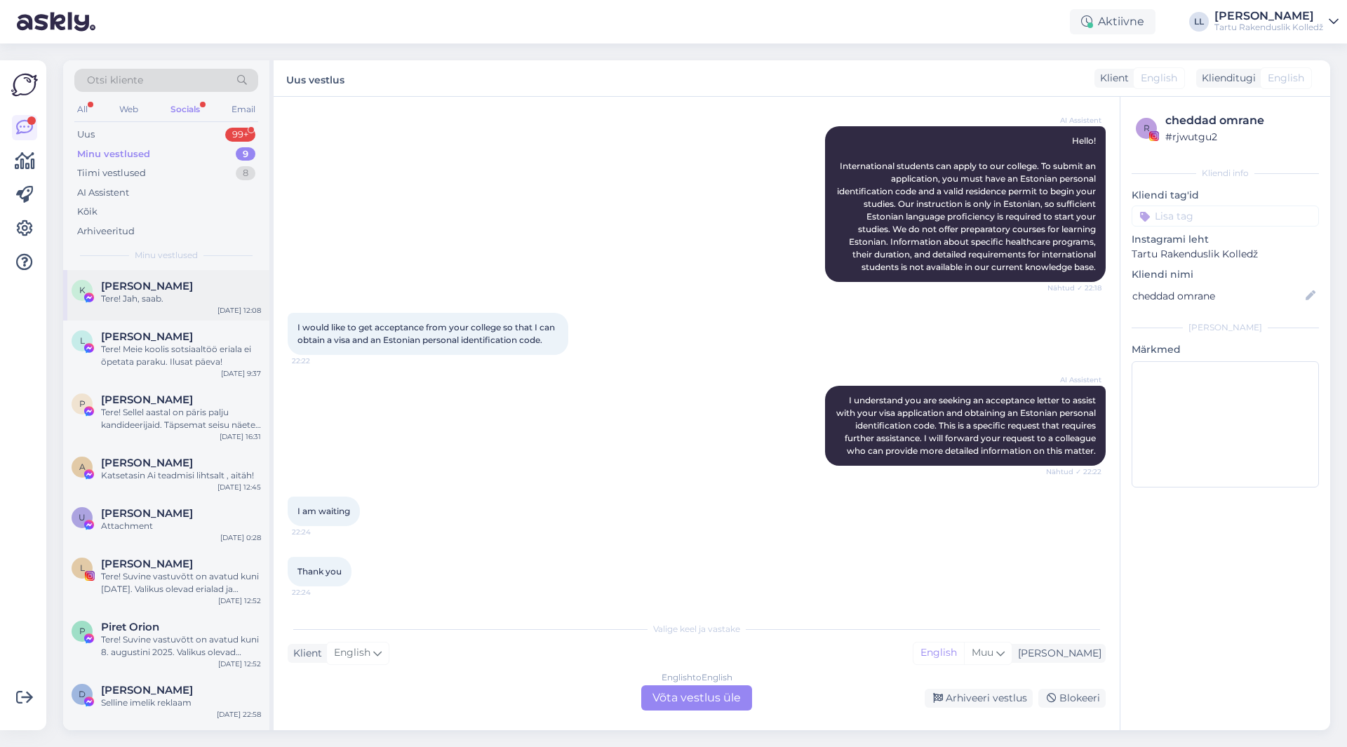
click at [160, 295] on div "Tere! Jah, saab." at bounding box center [181, 299] width 160 height 13
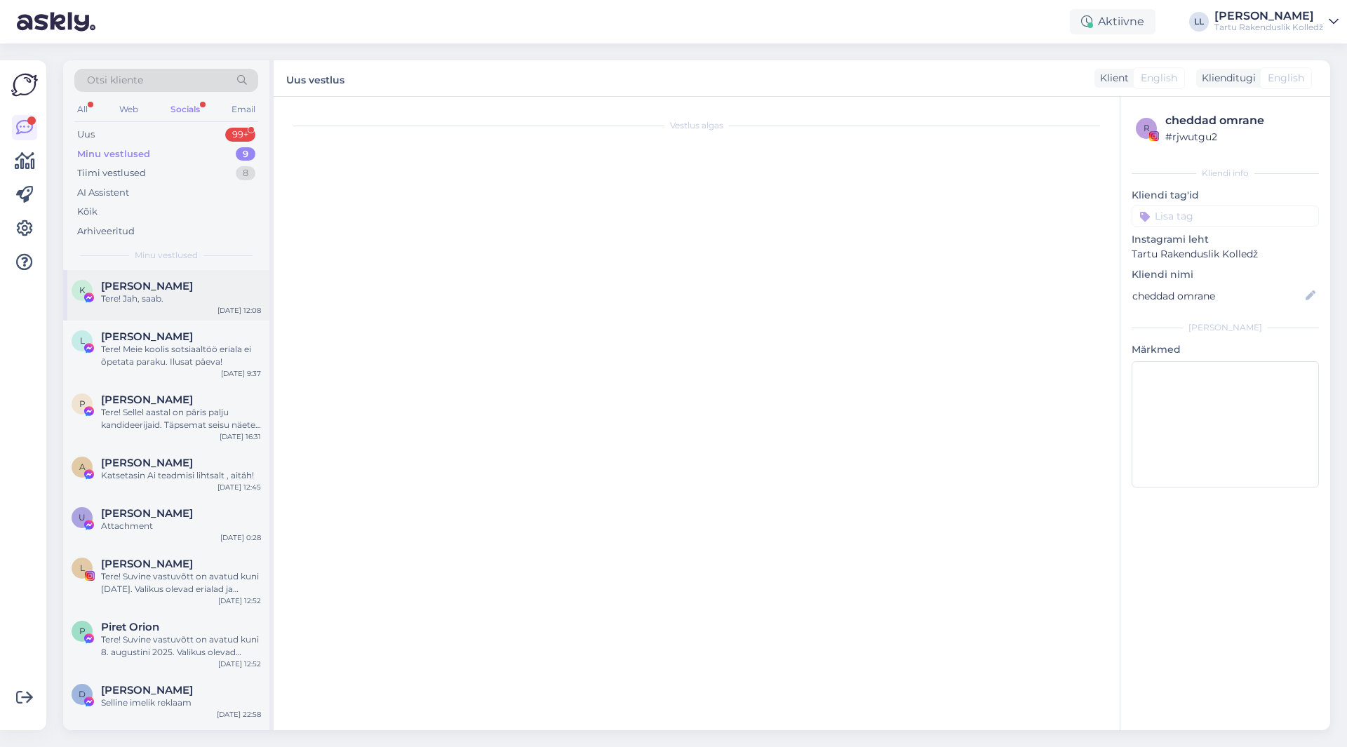
scroll to position [0, 0]
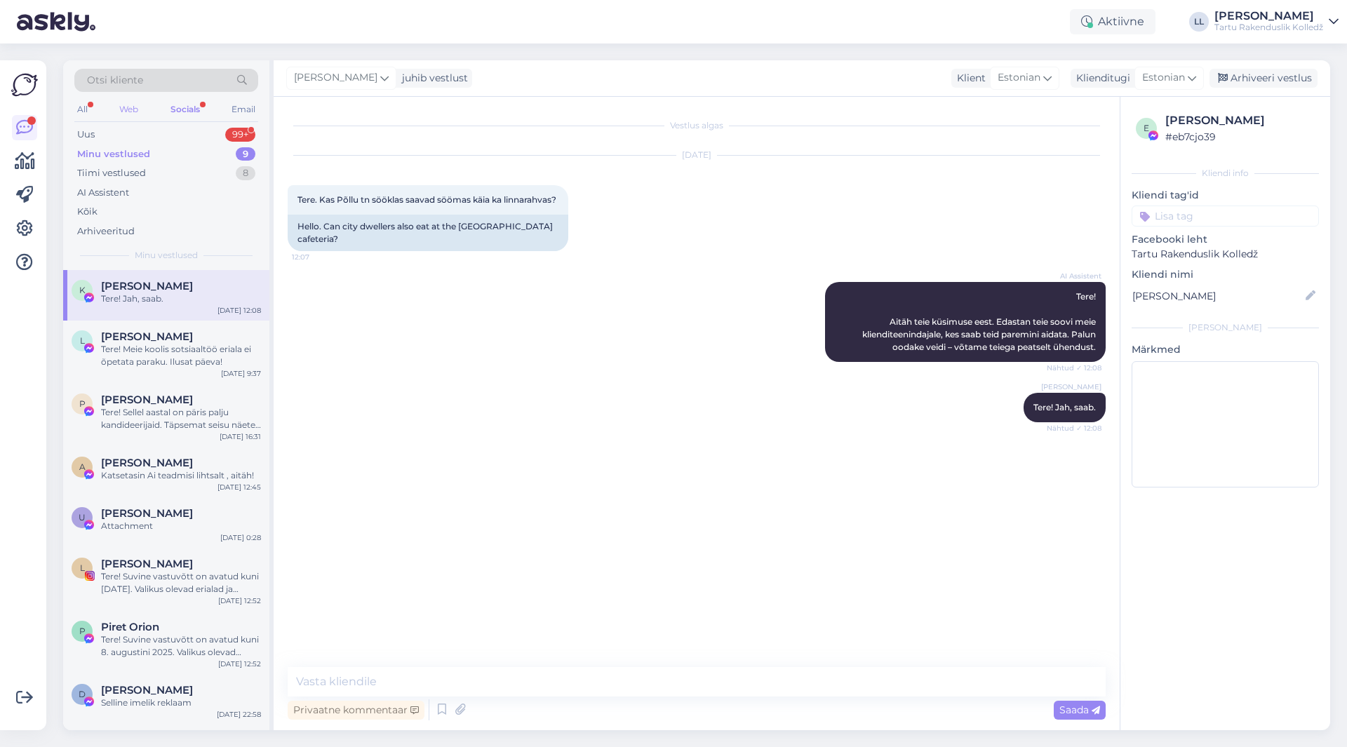
click at [131, 108] on div "Web" at bounding box center [128, 109] width 25 height 18
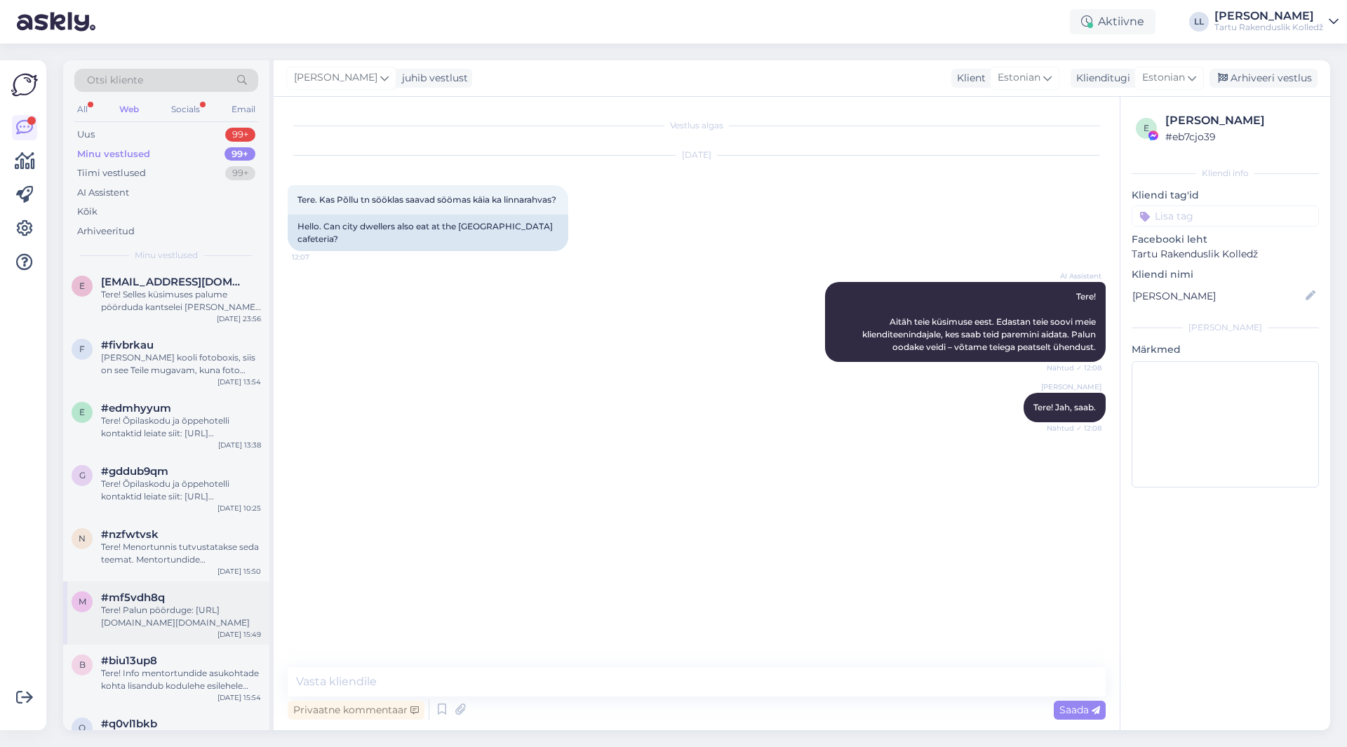
scroll to position [1741, 0]
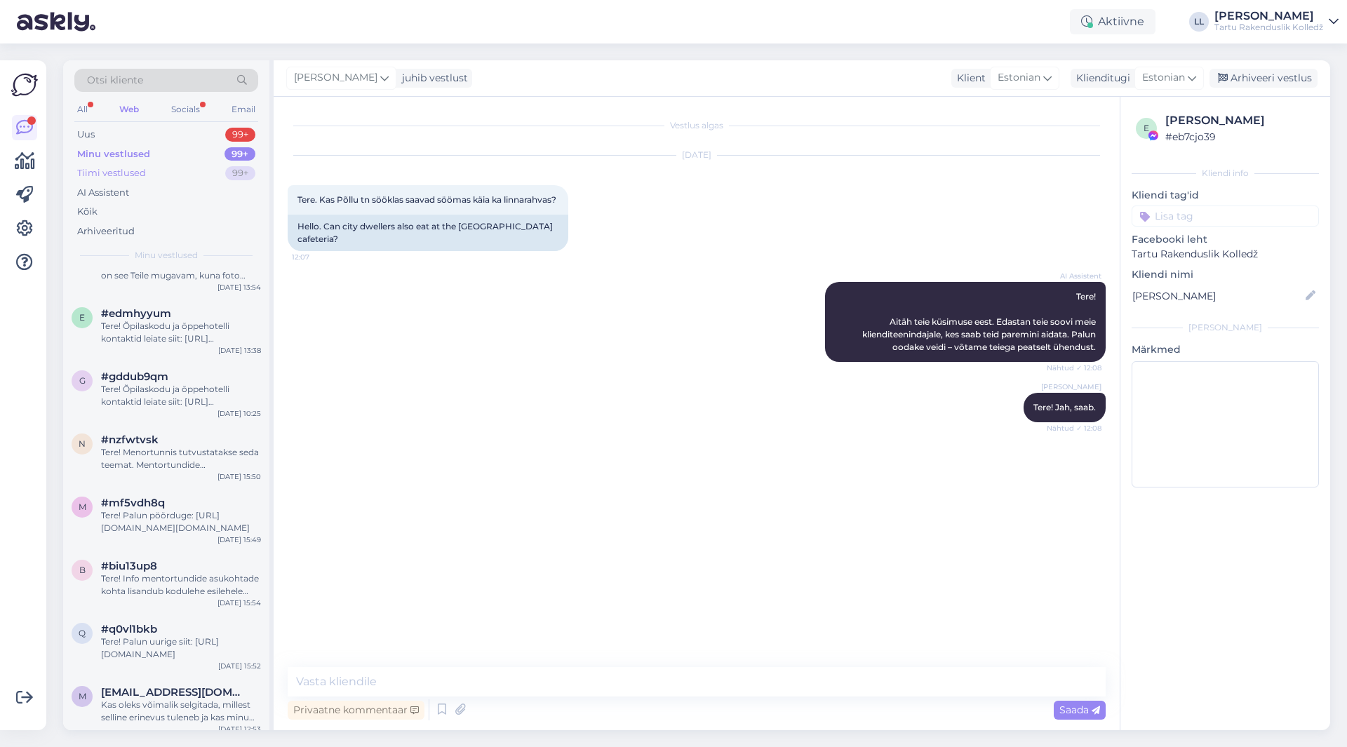
click at [131, 177] on div "Tiimi vestlused" at bounding box center [111, 173] width 69 height 14
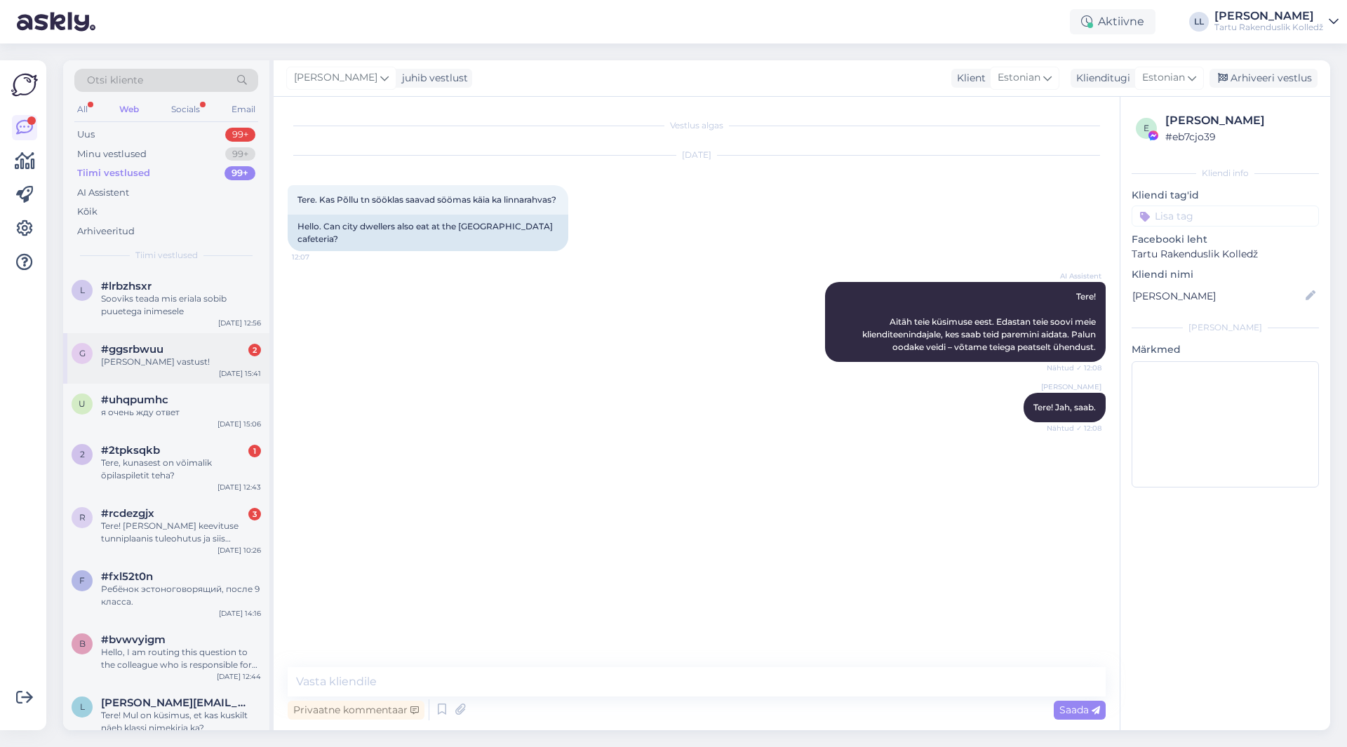
click at [142, 359] on div "[PERSON_NAME] vastust!" at bounding box center [181, 362] width 160 height 13
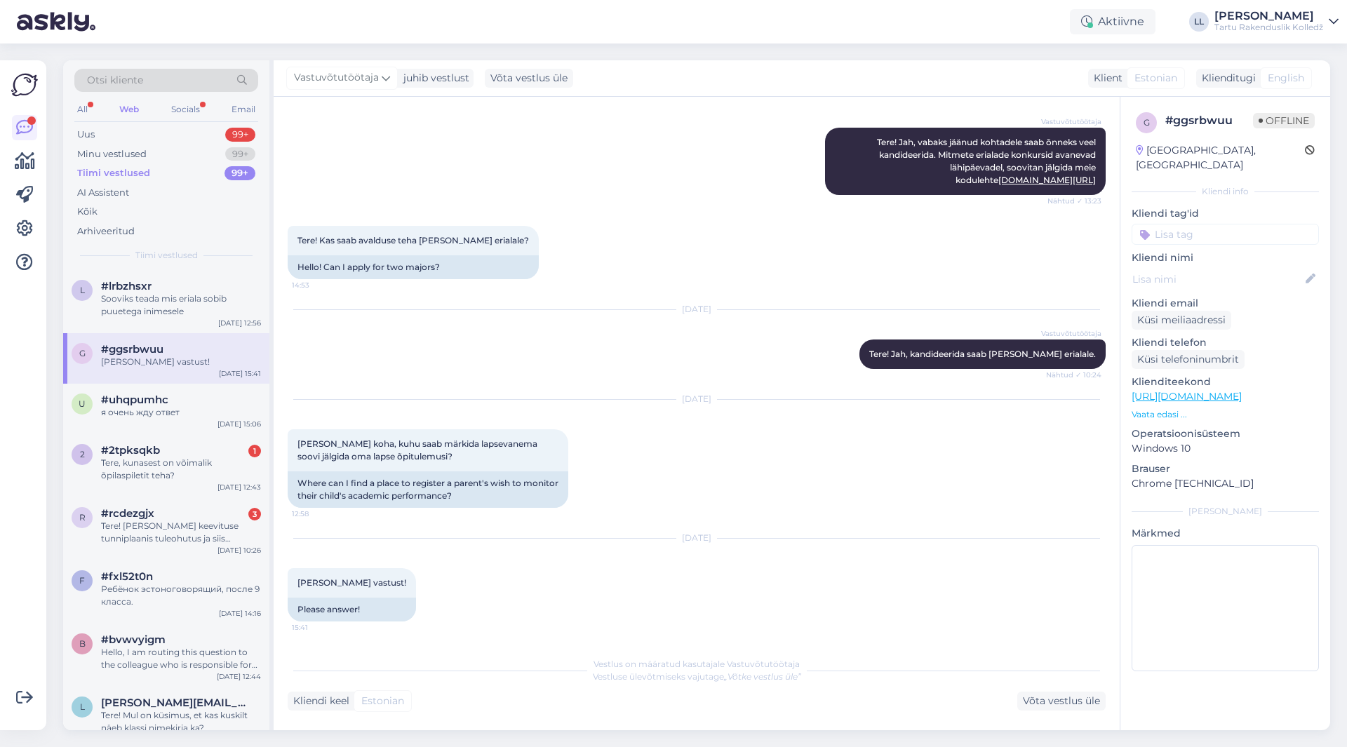
click at [133, 105] on div "Web" at bounding box center [128, 109] width 25 height 18
click at [125, 463] on div "Tere, kunasest on võimalik õpilaspiletit teha?" at bounding box center [181, 469] width 160 height 25
